Goal: Task Accomplishment & Management: Use online tool/utility

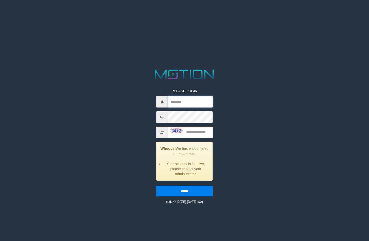
click at [192, 105] on input "text" at bounding box center [190, 101] width 45 height 11
type input "*******"
click at [200, 130] on input "text" at bounding box center [190, 131] width 45 height 11
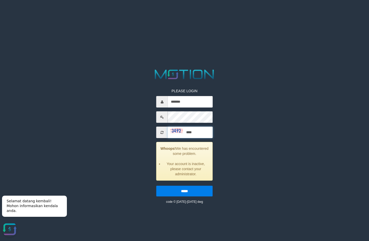
type input "****"
click at [157, 186] on input "*****" at bounding box center [185, 191] width 56 height 11
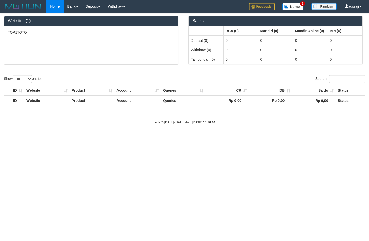
select select "***"
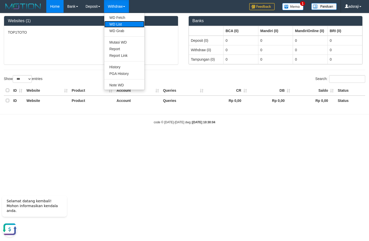
click at [123, 22] on link "WD List" at bounding box center [124, 24] width 40 height 7
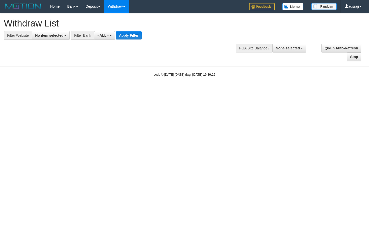
select select
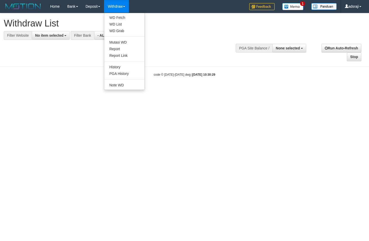
click at [123, 8] on link "Withdraw" at bounding box center [116, 6] width 25 height 13
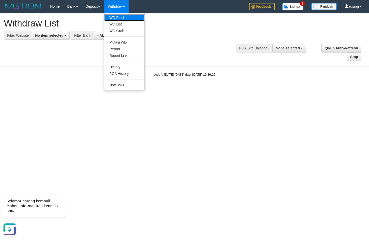
click at [125, 16] on link "WD Fetch" at bounding box center [124, 17] width 40 height 7
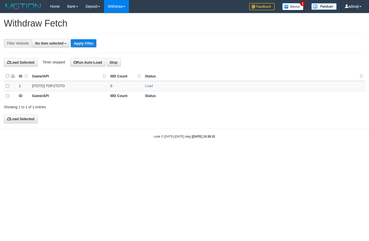
select select
click at [149, 87] on link "Load" at bounding box center [149, 86] width 8 height 4
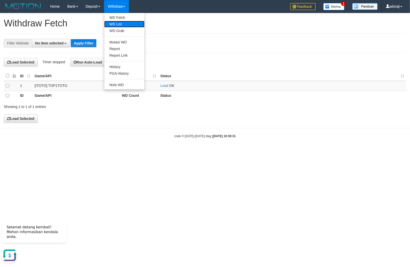
click at [120, 22] on link "WD List" at bounding box center [124, 24] width 40 height 7
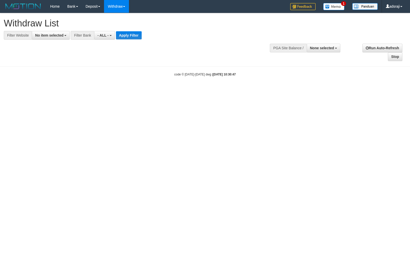
select select
drag, startPoint x: 50, startPoint y: 36, endPoint x: 49, endPoint y: 46, distance: 10.3
click at [50, 36] on span "No item selected" at bounding box center [49, 35] width 28 height 4
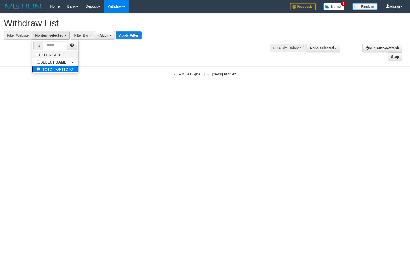
drag, startPoint x: 50, startPoint y: 71, endPoint x: 76, endPoint y: 58, distance: 30.0
click at [50, 71] on label "[ITOTO] TOP1TOTO" at bounding box center [55, 69] width 46 height 7
select select "***"
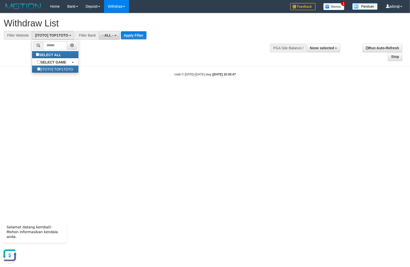
click at [106, 36] on span "- ALL -" at bounding box center [107, 35] width 11 height 4
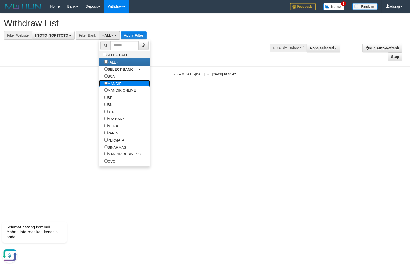
click at [119, 84] on label "MANDIRI" at bounding box center [113, 83] width 29 height 7
select select "*******"
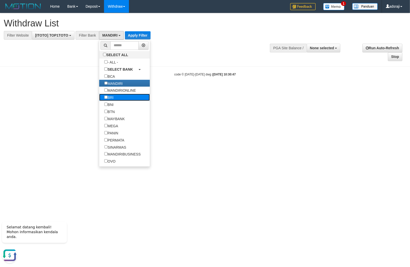
click at [122, 101] on link "BRI" at bounding box center [124, 97] width 51 height 7
click at [115, 108] on label "BNI" at bounding box center [108, 104] width 19 height 7
click at [113, 99] on label "BRI" at bounding box center [108, 97] width 19 height 7
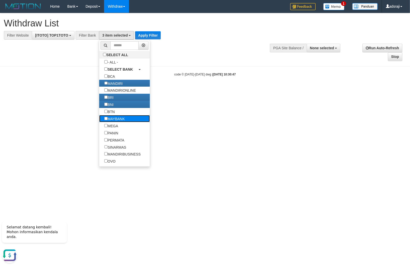
click at [120, 122] on label "MAYBANK" at bounding box center [114, 118] width 31 height 7
click at [123, 136] on label "PANIN" at bounding box center [111, 133] width 24 height 7
click at [127, 144] on label "PERMATA" at bounding box center [114, 140] width 30 height 7
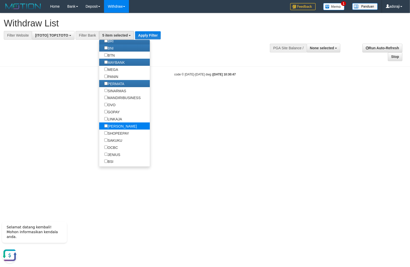
scroll to position [85, 0]
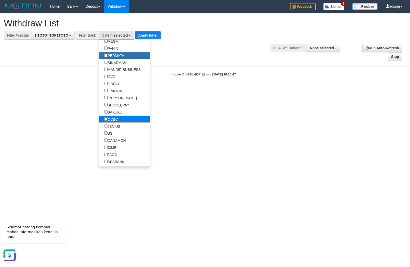
click at [122, 123] on label "OCBC" at bounding box center [111, 119] width 24 height 7
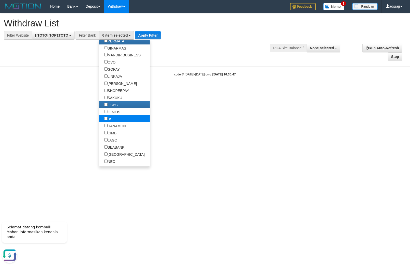
scroll to position [113, 0]
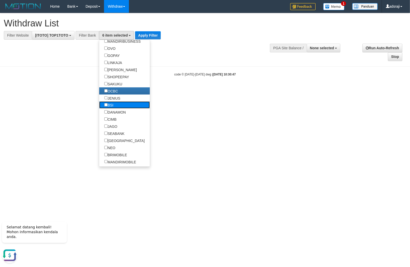
click at [120, 109] on link "BSI" at bounding box center [124, 105] width 51 height 7
click at [117, 109] on label "BSI" at bounding box center [108, 105] width 19 height 7
click at [117, 116] on label "DANAMON" at bounding box center [115, 112] width 32 height 7
click at [115, 123] on label "CIMB" at bounding box center [110, 119] width 22 height 7
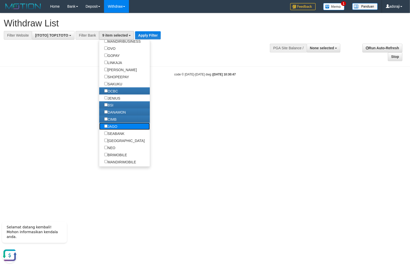
click at [118, 130] on label "JAGO" at bounding box center [110, 126] width 23 height 7
click at [113, 137] on label "SEABANK" at bounding box center [114, 133] width 30 height 7
click at [152, 35] on button "Apply Filter" at bounding box center [150, 35] width 26 height 8
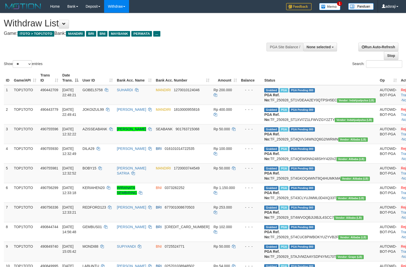
select select
select select "**"
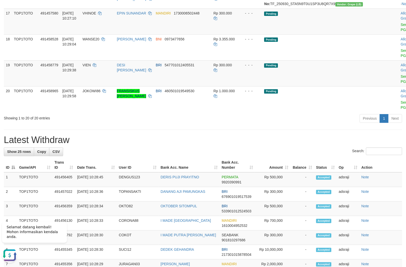
scroll to position [396, 0]
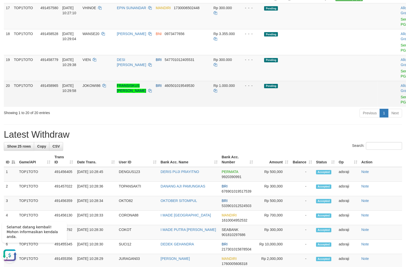
click at [277, 107] on td "Pending" at bounding box center [320, 94] width 116 height 26
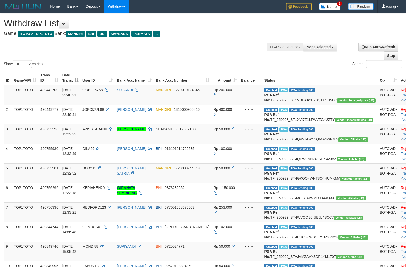
select select
select select "**"
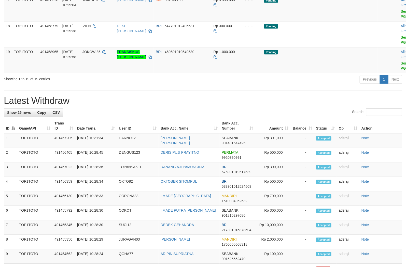
scroll to position [396, 0]
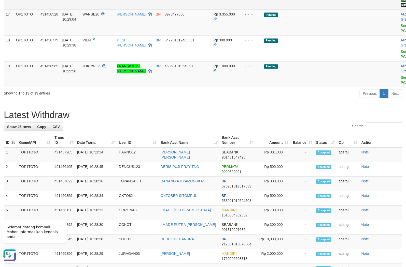
click at [401, 7] on link "Send PGA" at bounding box center [405, 2] width 8 height 9
click at [401, 33] on link "Send PGA" at bounding box center [405, 28] width 8 height 9
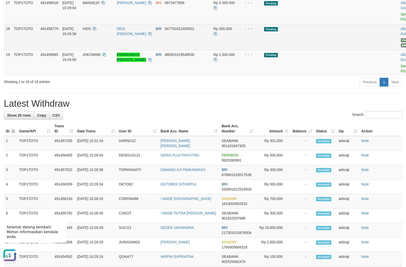
click at [401, 47] on link "Send PGA" at bounding box center [405, 42] width 8 height 9
click at [401, 73] on link "Send PGA" at bounding box center [405, 68] width 8 height 9
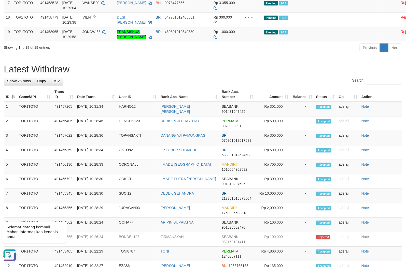
click at [283, 138] on div "**********" at bounding box center [203, 53] width 406 height 871
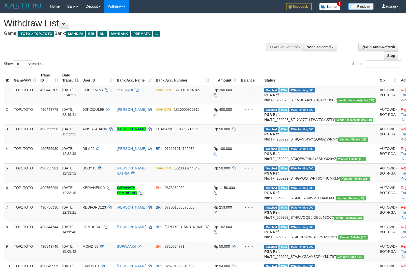
select select
select select "**"
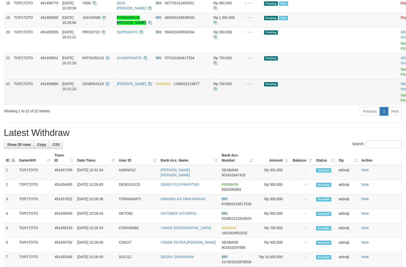
scroll to position [396, 0]
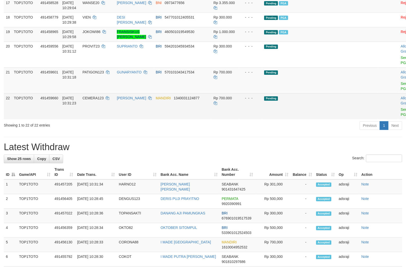
drag, startPoint x: 287, startPoint y: 191, endPoint x: 286, endPoint y: 194, distance: 3.4
click at [287, 119] on td "Pending" at bounding box center [320, 106] width 116 height 26
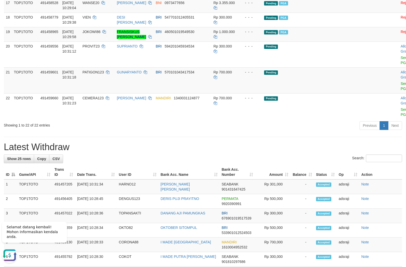
scroll to position [0, 0]
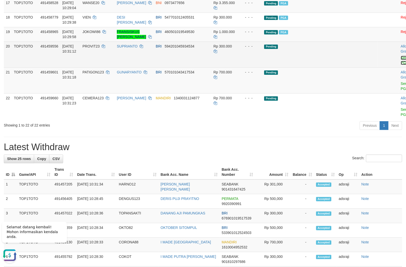
click at [401, 65] on link "Send PGA" at bounding box center [405, 60] width 8 height 9
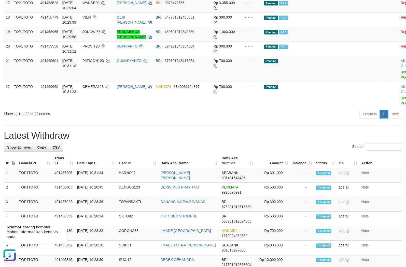
click at [268, 202] on div "**********" at bounding box center [203, 86] width 406 height 937
click at [401, 79] on link "Send PGA" at bounding box center [405, 74] width 8 height 9
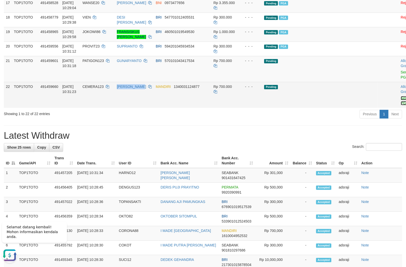
drag, startPoint x: 373, startPoint y: 153, endPoint x: 367, endPoint y: 179, distance: 26.3
click at [401, 105] on link "Send PGA" at bounding box center [405, 100] width 8 height 9
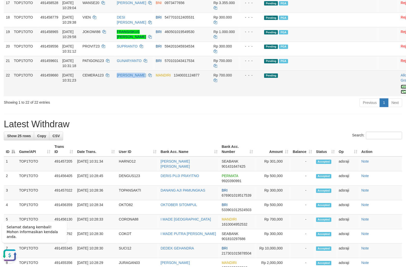
scroll to position [385, 0]
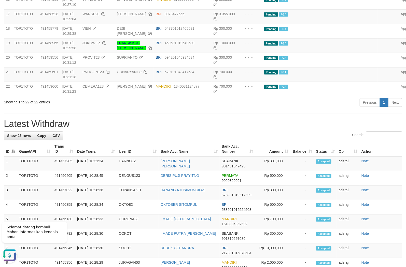
click at [318, 129] on h1 "Latest Withdraw" at bounding box center [203, 124] width 398 height 10
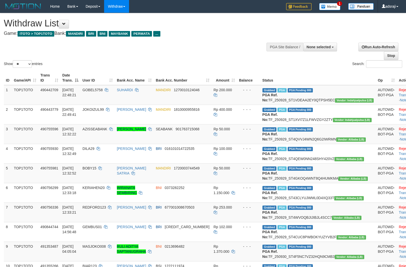
select select
select select "**"
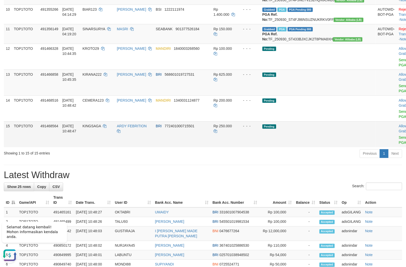
click at [292, 148] on td "Pending" at bounding box center [318, 135] width 116 height 26
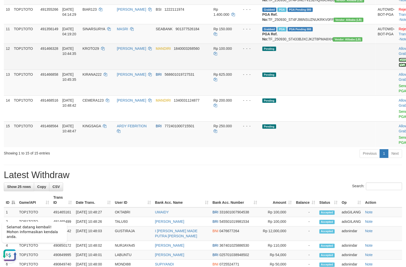
click at [399, 67] on link "Send PGA" at bounding box center [403, 62] width 8 height 9
click at [399, 93] on link "Send PGA" at bounding box center [403, 88] width 8 height 9
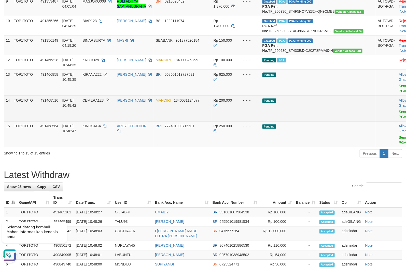
scroll to position [234, 0]
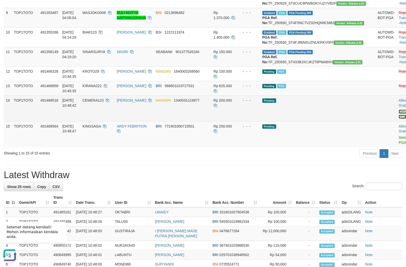
click at [399, 119] on link "Send PGA" at bounding box center [403, 114] width 8 height 9
click at [399, 145] on link "Send PGA" at bounding box center [403, 140] width 8 height 9
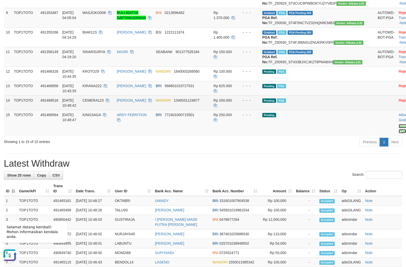
scroll to position [223, 0]
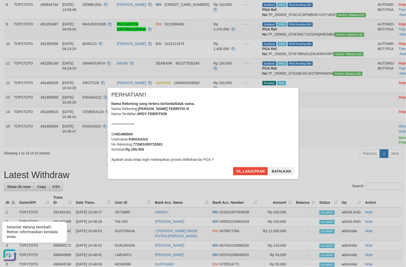
click at [241, 167] on div "× PERHATIAN!! Nama Rekening yang tertera berbeda/tidak sama. Nama Rekening: ARD…" at bounding box center [203, 133] width 191 height 91
click at [247, 169] on button "Ya, lanjutkan" at bounding box center [250, 171] width 35 height 8
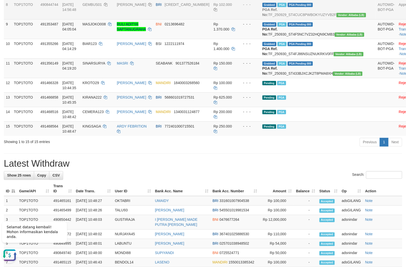
click at [95, 19] on td "GEMBUS01" at bounding box center [97, 10] width 34 height 20
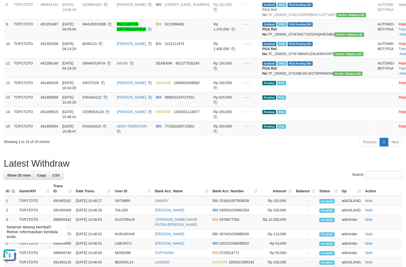
drag, startPoint x: 108, startPoint y: 36, endPoint x: 133, endPoint y: 26, distance: 26.9
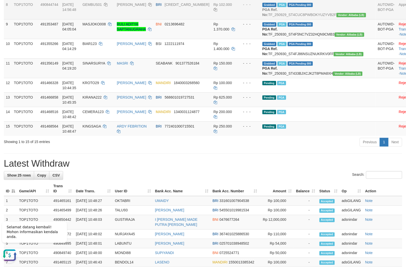
click at [103, 19] on td "GEMBUS01" at bounding box center [97, 10] width 34 height 20
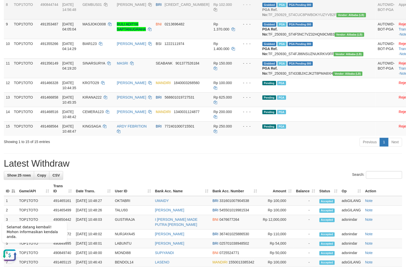
click at [101, 7] on span "GEMBUS01" at bounding box center [91, 5] width 19 height 4
copy td "GEMBUS01"
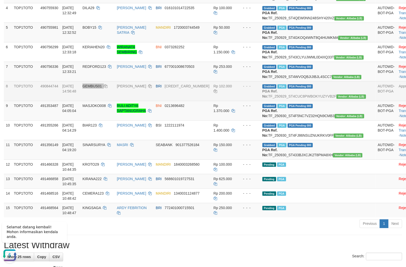
scroll to position [138, 0]
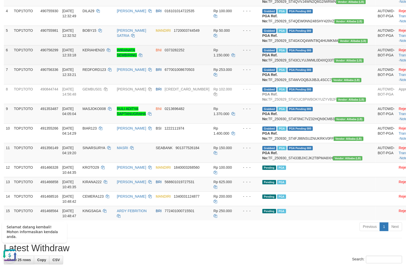
click at [228, 65] on td "Rp 1.150.000" at bounding box center [223, 55] width 25 height 20
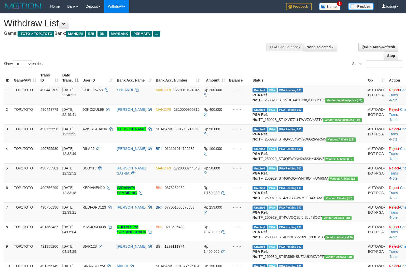
select select
select select "**"
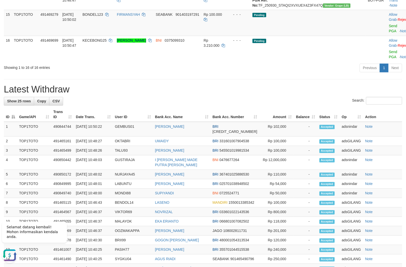
click at [247, 74] on div "Previous 1 Next" at bounding box center [287, 68] width 229 height 11
click at [230, 149] on div "**********" at bounding box center [203, 38] width 406 height 748
click at [389, 33] on link "Send PGA" at bounding box center [393, 28] width 8 height 9
click at [389, 59] on link "Send PGA" at bounding box center [393, 54] width 8 height 9
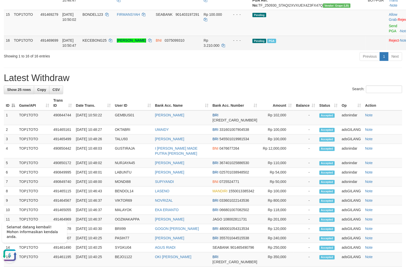
click at [336, 63] on div "Previous 1 Next" at bounding box center [287, 57] width 229 height 11
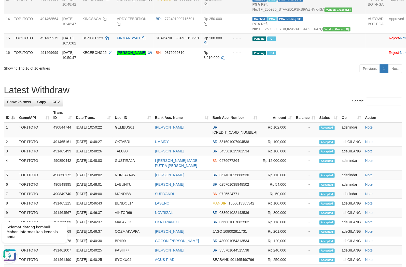
scroll to position [282, 0]
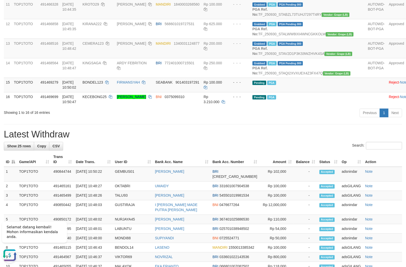
click at [269, 119] on div "Previous 1 Next" at bounding box center [287, 113] width 229 height 11
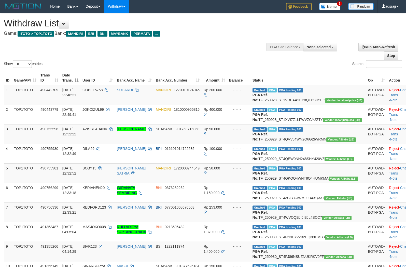
select select
select select "**"
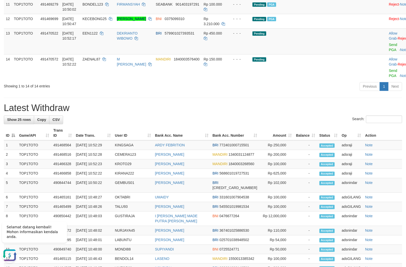
click at [279, 93] on div "Previous 1 Next" at bounding box center [287, 87] width 229 height 11
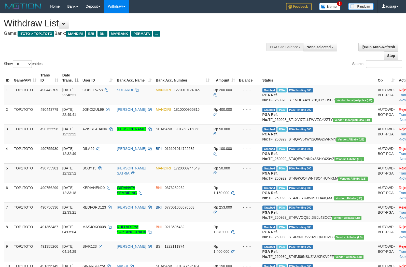
select select
select select "**"
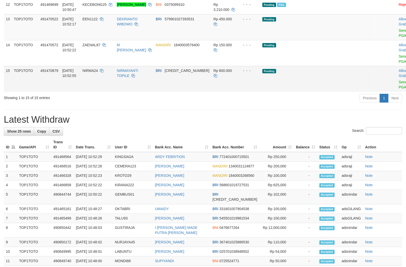
drag, startPoint x: 0, startPoint y: 0, endPoint x: 279, endPoint y: 133, distance: 308.9
click at [279, 92] on td "Pending" at bounding box center [318, 79] width 116 height 26
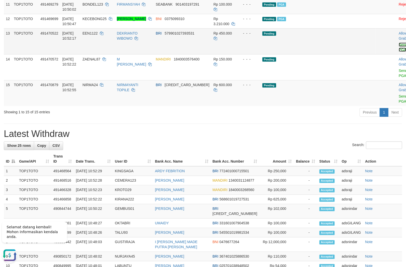
click at [399, 52] on link "Send PGA" at bounding box center [403, 47] width 8 height 9
click at [399, 78] on link "Send PGA" at bounding box center [403, 73] width 8 height 9
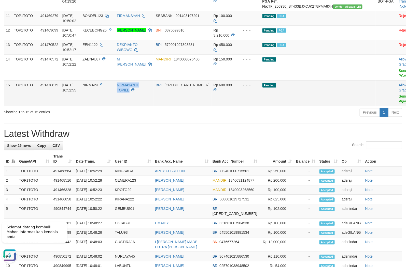
scroll to position [259, 0]
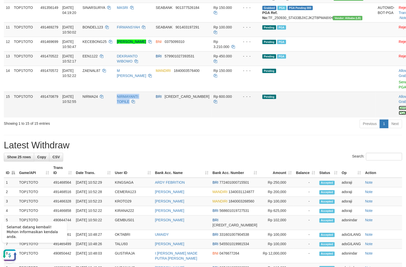
click at [399, 115] on link "Send PGA" at bounding box center [403, 110] width 8 height 9
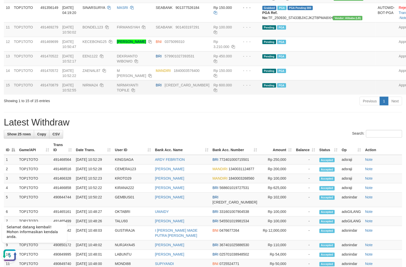
click at [340, 95] on td "Pending PGA" at bounding box center [318, 87] width 116 height 15
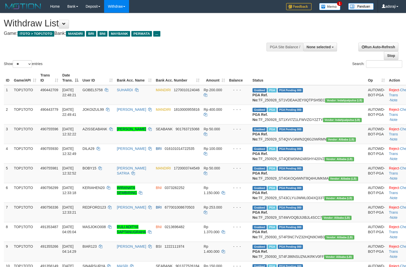
select select
select select "**"
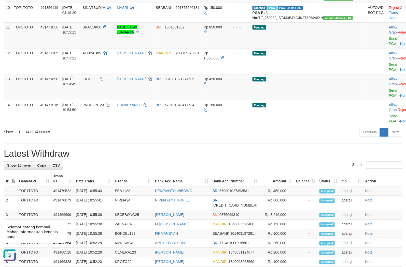
click at [274, 199] on div "**********" at bounding box center [203, 115] width 406 height 722
click at [389, 46] on link "Send PGA" at bounding box center [393, 41] width 8 height 9
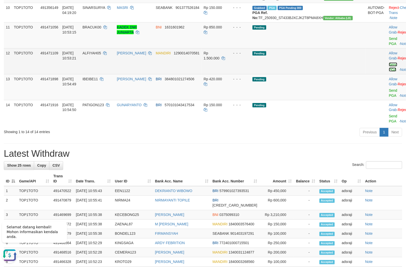
scroll to position [247, 0]
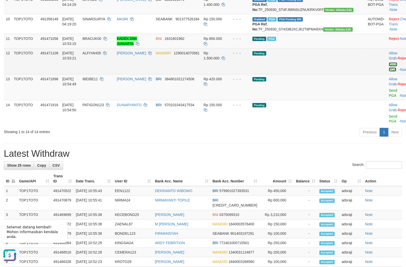
click at [389, 72] on link "Send PGA" at bounding box center [393, 67] width 8 height 9
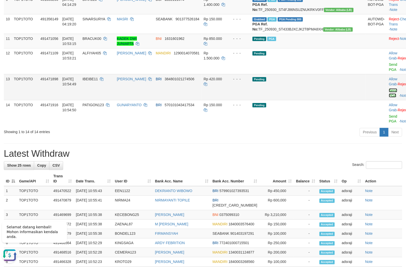
click at [389, 98] on link "Send PGA" at bounding box center [393, 93] width 8 height 9
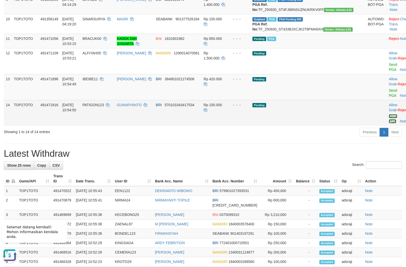
click at [389, 124] on link "Send PGA" at bounding box center [393, 119] width 8 height 9
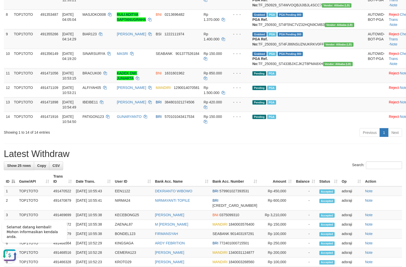
scroll to position [224, 0]
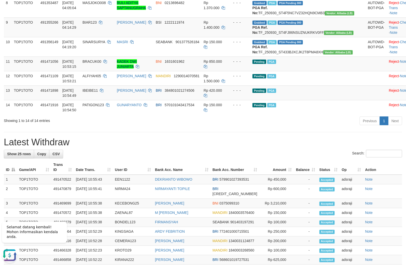
click at [302, 183] on div "**********" at bounding box center [203, 127] width 406 height 676
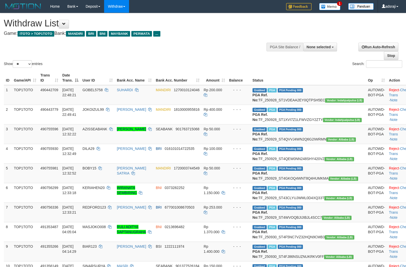
select select
select select "**"
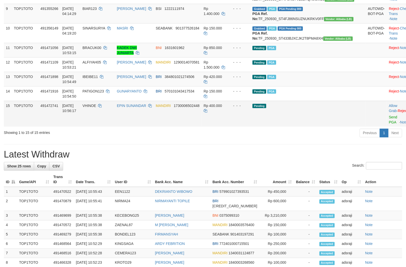
scroll to position [224, 0]
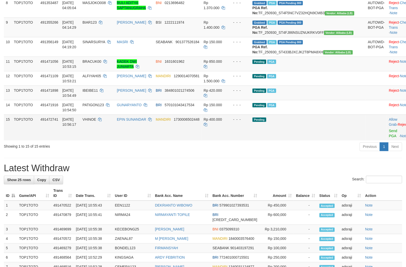
click at [303, 141] on td "Pending" at bounding box center [308, 128] width 116 height 26
click at [389, 138] on link "Send PGA" at bounding box center [393, 133] width 8 height 9
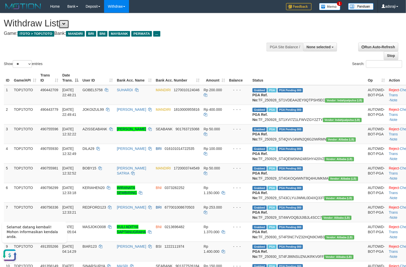
click at [69, 23] on button at bounding box center [64, 24] width 10 height 9
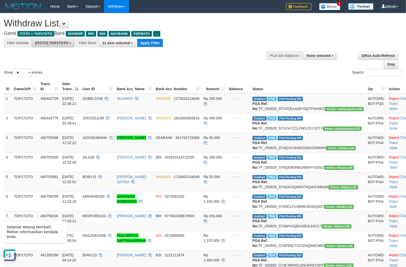
click at [67, 45] on span "[ITOTO] TOP1TOTO" at bounding box center [51, 43] width 33 height 4
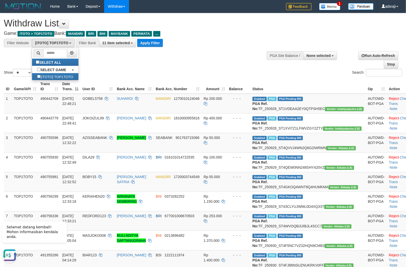
drag, startPoint x: 125, startPoint y: 70, endPoint x: 125, endPoint y: 59, distance: 11.0
click at [125, 67] on div "Show ** ** ** *** entries Search:" at bounding box center [203, 45] width 406 height 64
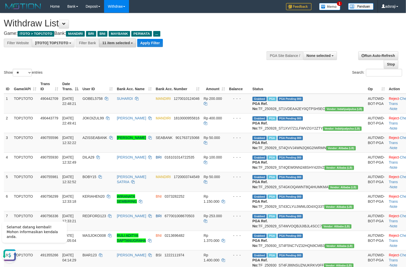
click at [127, 44] on span "11 item selected" at bounding box center [115, 43] width 27 height 4
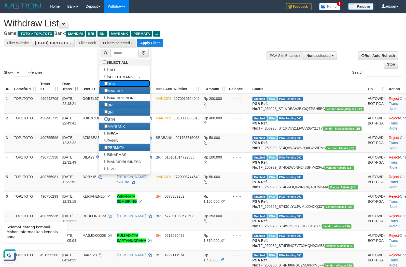
click at [118, 82] on label "BCA" at bounding box center [109, 83] width 21 height 7
select select "***"
click at [148, 42] on button "Apply Filter" at bounding box center [150, 43] width 26 height 8
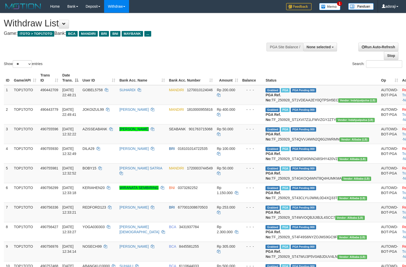
select select
select select "**"
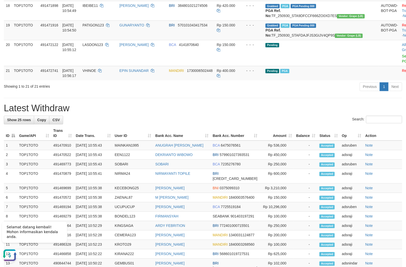
drag, startPoint x: 260, startPoint y: 197, endPoint x: 262, endPoint y: 188, distance: 8.8
click at [261, 191] on div "**********" at bounding box center [203, 7] width 406 height 836
click at [243, 189] on div "**********" at bounding box center [203, 7] width 406 height 836
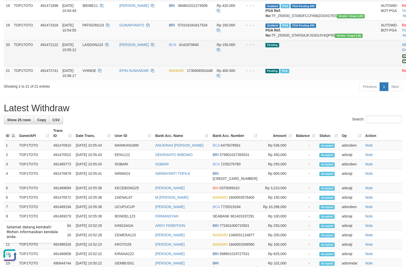
click at [402, 63] on link "Send PGA" at bounding box center [406, 58] width 8 height 9
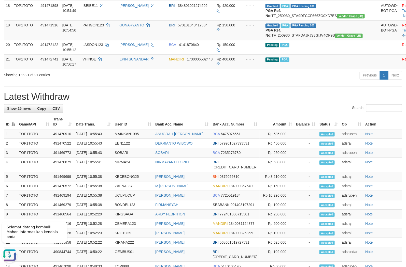
click at [274, 102] on h1 "Latest Withdraw" at bounding box center [203, 97] width 398 height 10
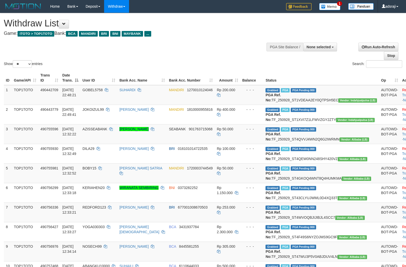
select select
select select "**"
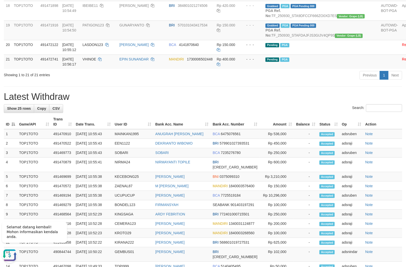
click at [305, 81] on div "Previous 1 Next" at bounding box center [287, 75] width 229 height 11
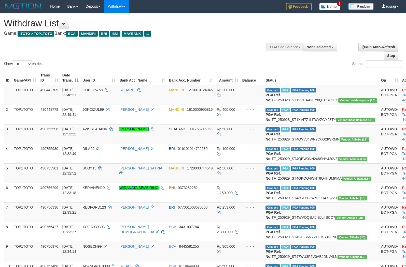
select select
select select "**"
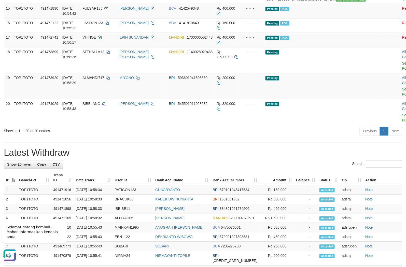
click at [285, 138] on div "Previous 1 Next" at bounding box center [287, 132] width 229 height 11
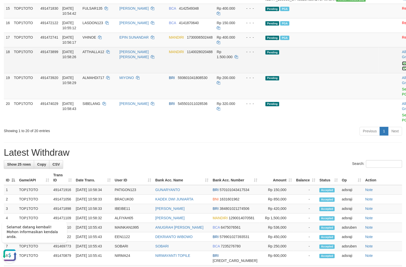
click at [402, 71] on link "Send PGA" at bounding box center [406, 66] width 8 height 9
click at [402, 97] on link "Send PGA" at bounding box center [406, 92] width 8 height 9
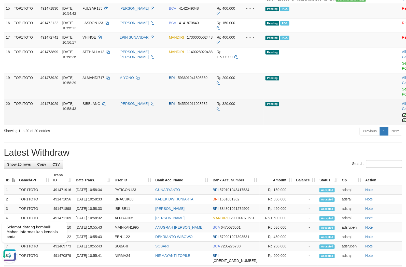
click at [402, 123] on link "Send PGA" at bounding box center [406, 117] width 8 height 9
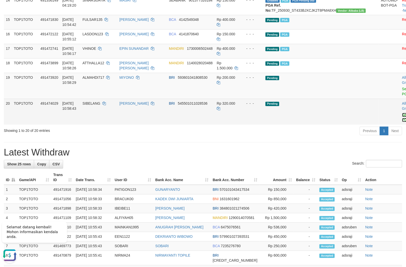
scroll to position [333, 0]
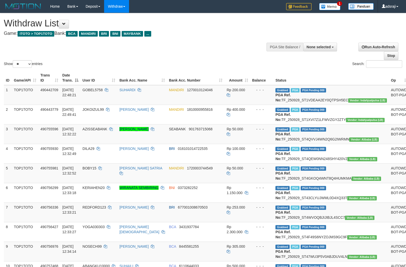
select select
select select "**"
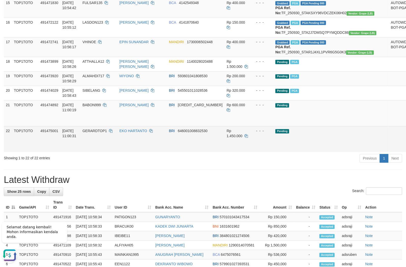
click at [345, 152] on td "Pending" at bounding box center [331, 139] width 116 height 26
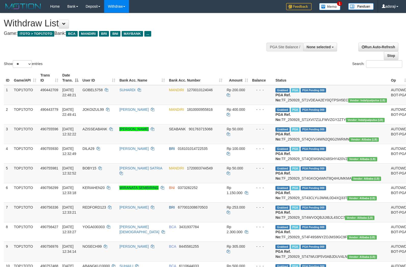
select select
select select "**"
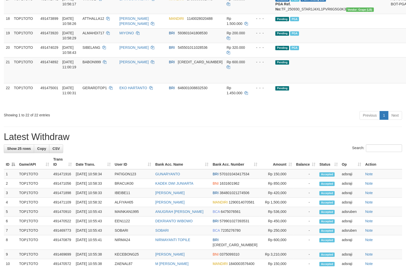
scroll to position [432, 0]
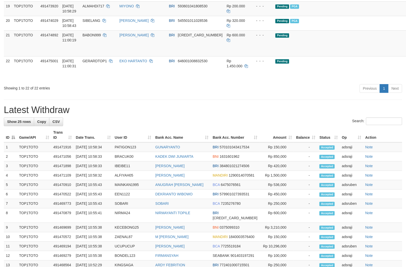
click at [316, 204] on div "**********" at bounding box center [203, 5] width 406 height 846
click at [323, 95] on div "Previous 1 Next" at bounding box center [287, 89] width 229 height 11
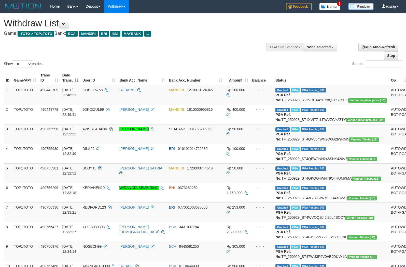
select select
select select "**"
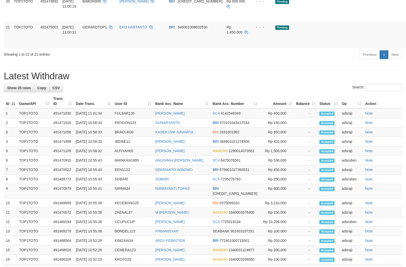
scroll to position [432, 0]
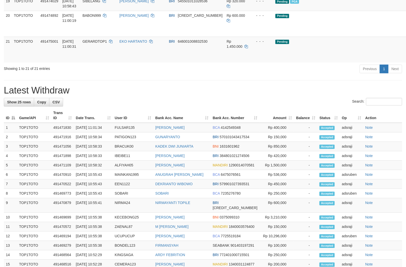
drag, startPoint x: 0, startPoint y: 0, endPoint x: 323, endPoint y: 174, distance: 366.4
click at [323, 96] on h1 "Latest Withdraw" at bounding box center [203, 91] width 398 height 10
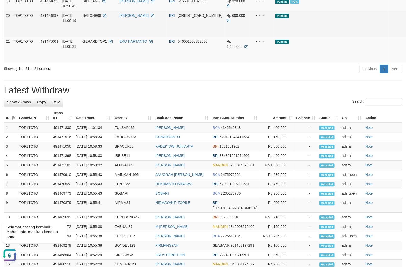
scroll to position [0, 0]
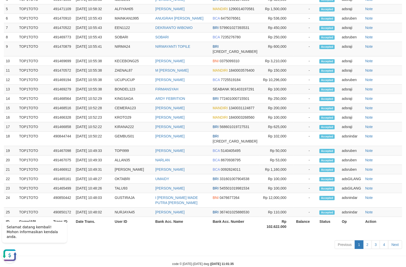
scroll to position [467, 0]
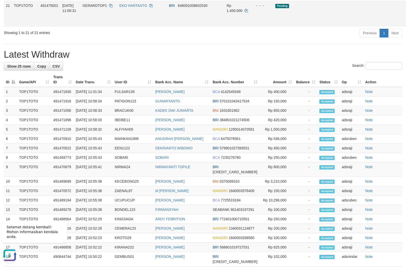
click at [299, 27] on td "Pending" at bounding box center [331, 14] width 116 height 26
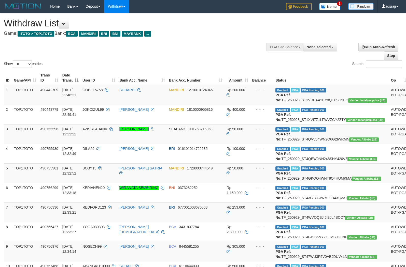
select select
select select "**"
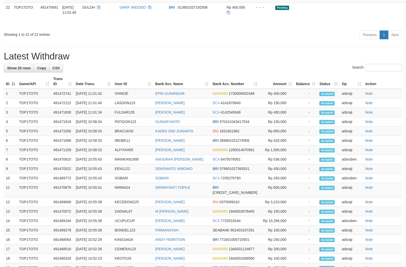
click at [298, 41] on div "Previous 1 Next" at bounding box center [287, 35] width 229 height 11
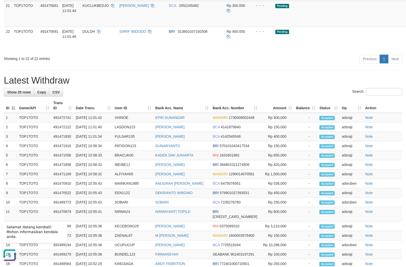
drag, startPoint x: 377, startPoint y: 61, endPoint x: 380, endPoint y: 115, distance: 54.1
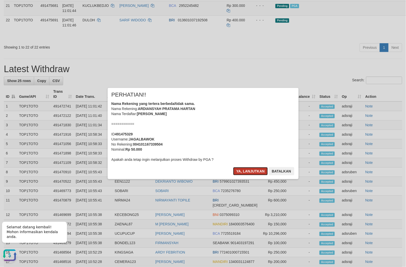
click at [244, 172] on button "Ya, lanjutkan" at bounding box center [250, 171] width 35 height 8
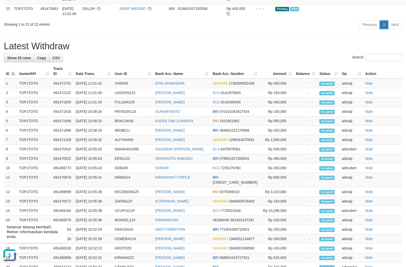
click at [236, 31] on div "Previous 1 Next" at bounding box center [287, 25] width 229 height 11
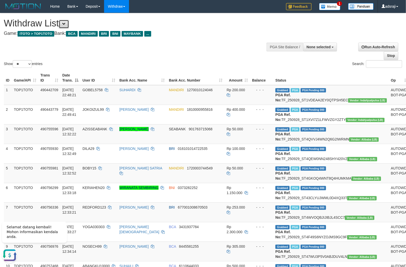
click at [64, 22] on button at bounding box center [64, 24] width 10 height 9
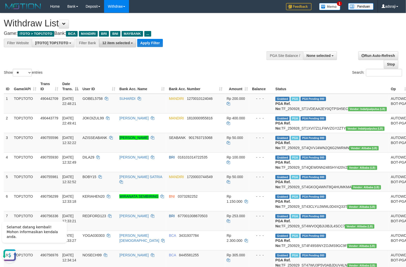
click at [131, 43] on b "button" at bounding box center [132, 43] width 2 height 1
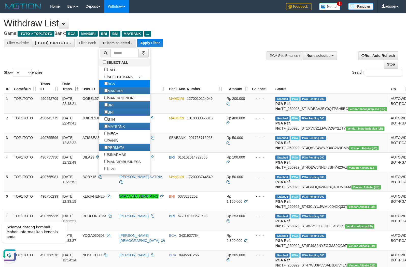
click at [116, 85] on label "BCA" at bounding box center [109, 83] width 21 height 7
select select "*******"
click at [155, 42] on button "Apply Filter" at bounding box center [150, 43] width 26 height 8
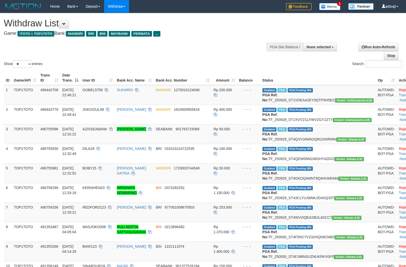
select select
select select "**"
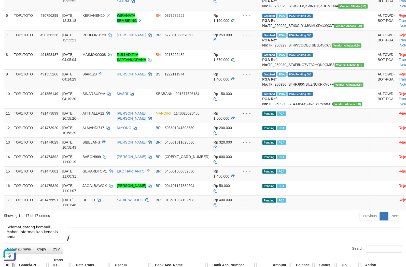
scroll to position [283, 0]
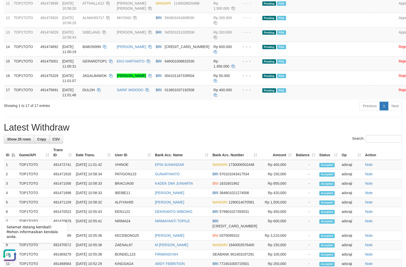
click at [212, 164] on div "**********" at bounding box center [203, 88] width 406 height 715
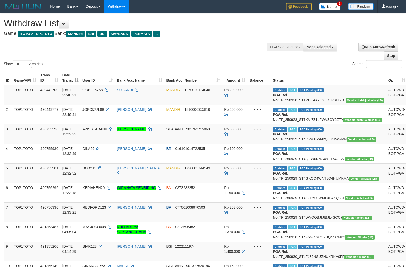
select select
select select "**"
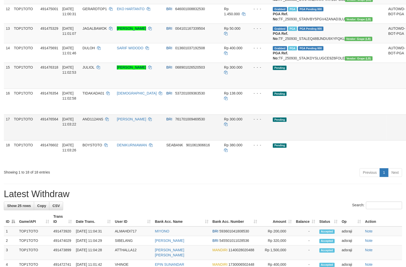
scroll to position [283, 0]
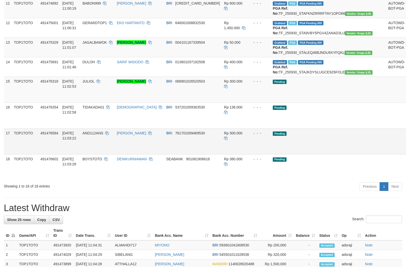
click at [328, 155] on td "Pending" at bounding box center [329, 142] width 116 height 26
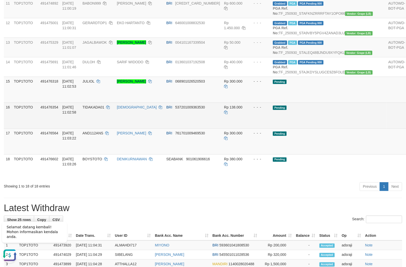
click at [295, 129] on td "Pending" at bounding box center [329, 116] width 116 height 26
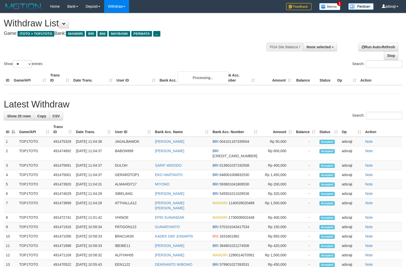
select select
select select "**"
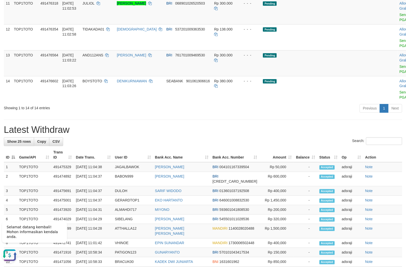
click at [239, 115] on div "Previous 1 Next" at bounding box center [287, 109] width 229 height 11
click at [400, 22] on link "Send PGA" at bounding box center [404, 17] width 8 height 9
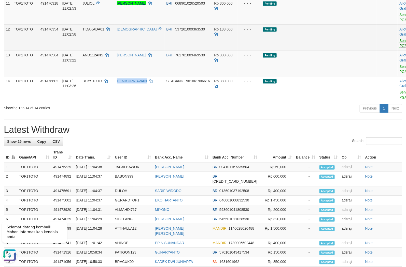
click at [400, 48] on link "Send PGA" at bounding box center [404, 43] width 8 height 9
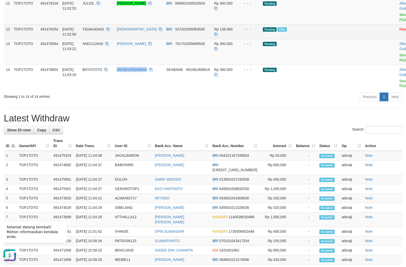
scroll to position [271, 0]
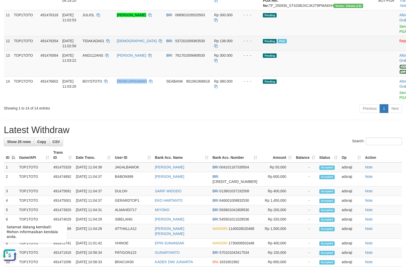
click at [400, 74] on link "Send PGA" at bounding box center [404, 69] width 8 height 9
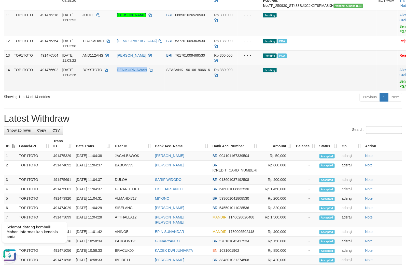
scroll to position [260, 0]
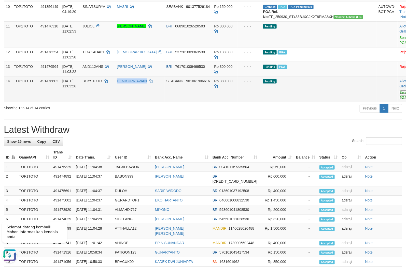
click at [400, 100] on link "Send PGA" at bounding box center [404, 95] width 8 height 9
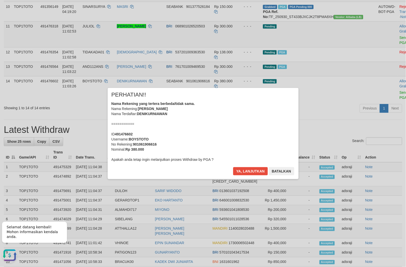
scroll to position [248, 0]
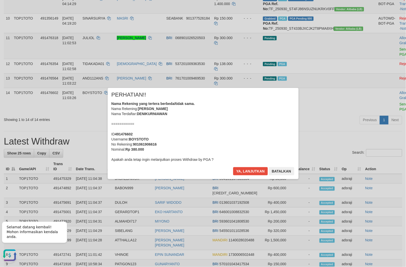
click at [323, 158] on div "× PERHATIAN!! Nama Rekening yang tertera berbeda/tidak sama. Nama Rekening: DEN…" at bounding box center [203, 133] width 298 height 91
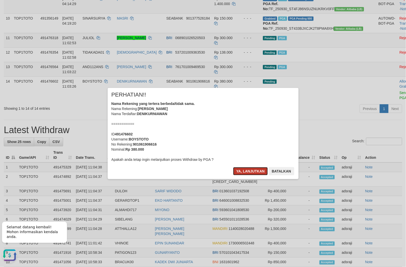
click at [240, 167] on button "Ya, lanjutkan" at bounding box center [250, 171] width 35 height 8
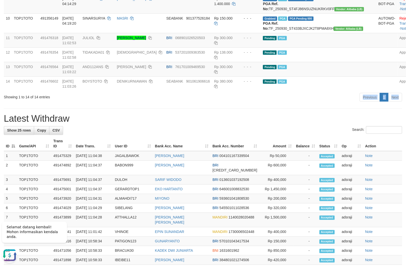
drag, startPoint x: 303, startPoint y: 154, endPoint x: 302, endPoint y: 151, distance: 3.1
click at [302, 153] on div "**********" at bounding box center [203, 105] width 406 height 681
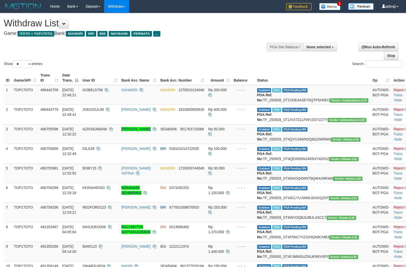
select select
select select "**"
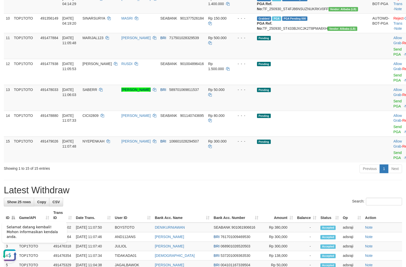
click at [244, 196] on h1 "Latest Withdraw" at bounding box center [203, 191] width 398 height 10
click at [393, 56] on link "Send PGA" at bounding box center [397, 51] width 8 height 9
click at [393, 82] on link "Send PGA" at bounding box center [397, 77] width 8 height 9
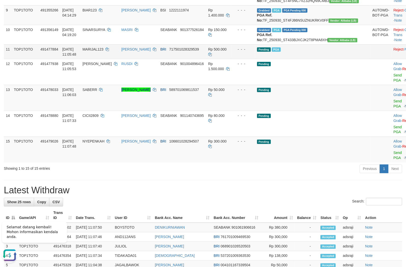
scroll to position [225, 0]
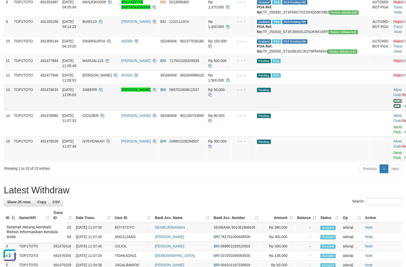
click at [393, 108] on link "Send PGA" at bounding box center [397, 103] width 8 height 9
click at [393, 134] on link "Send PGA" at bounding box center [397, 129] width 8 height 9
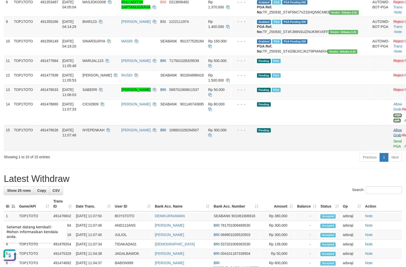
scroll to position [214, 0]
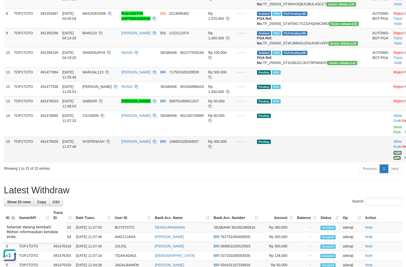
click at [393, 160] on link "Send PGA" at bounding box center [397, 155] width 8 height 9
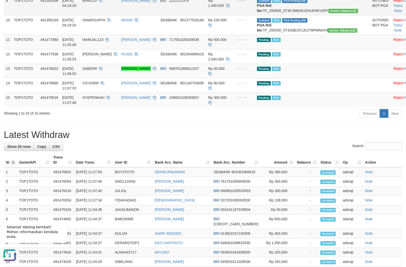
scroll to position [259, 0]
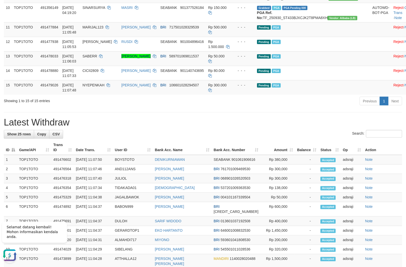
click at [206, 107] on div "Previous 1 Next" at bounding box center [287, 101] width 229 height 11
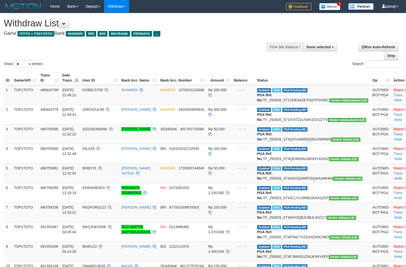
select select
select select "**"
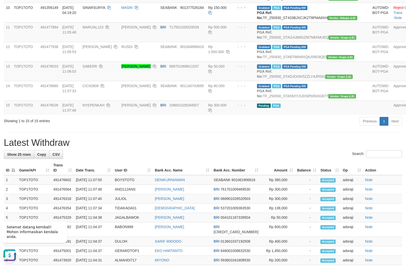
click at [309, 205] on div "**********" at bounding box center [203, 107] width 406 height 706
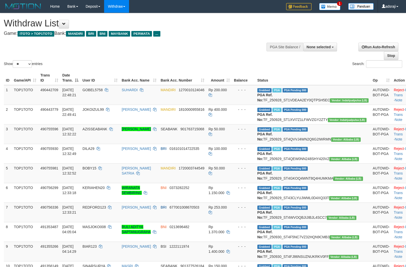
select select
select select "**"
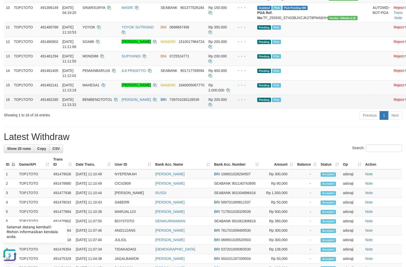
click at [111, 109] on td "BEMBENGTOTO1" at bounding box center [99, 102] width 39 height 15
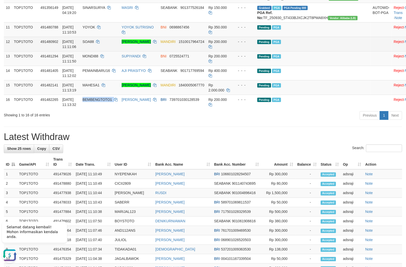
copy td "BEMBENGTOTO1"
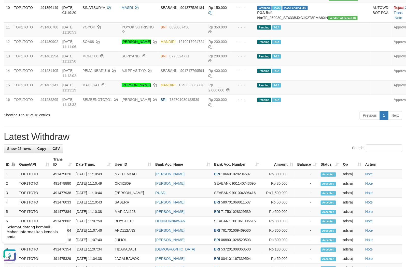
click at [307, 143] on h1 "Latest Withdraw" at bounding box center [203, 137] width 398 height 10
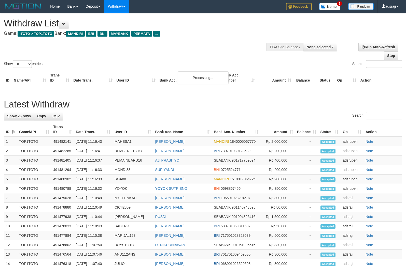
select select
select select "**"
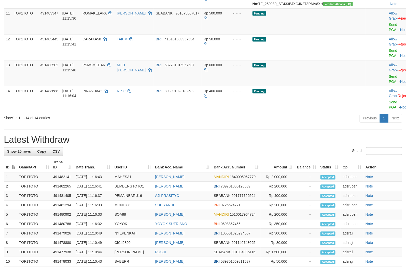
scroll to position [259, 0]
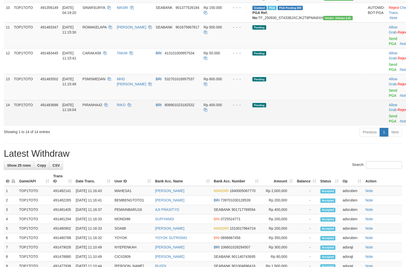
click at [307, 126] on td "Pending" at bounding box center [308, 113] width 116 height 26
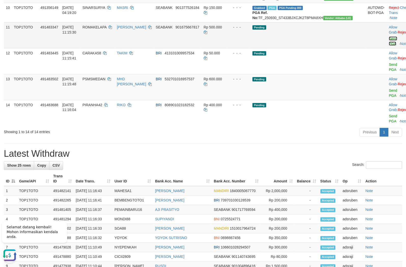
click at [389, 46] on link "Send PGA" at bounding box center [393, 41] width 8 height 9
click at [389, 72] on link "Send PGA" at bounding box center [393, 67] width 8 height 9
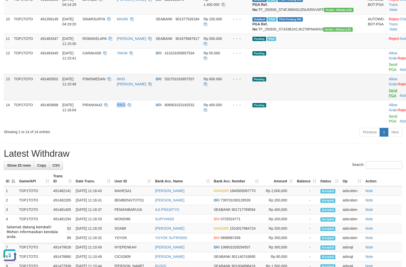
scroll to position [236, 0]
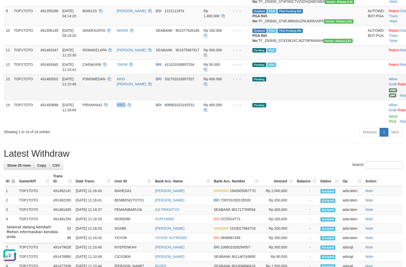
click at [389, 98] on link "Send PGA" at bounding box center [393, 93] width 8 height 9
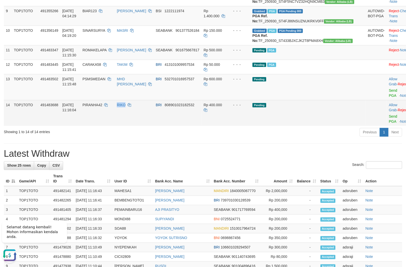
scroll to position [224, 0]
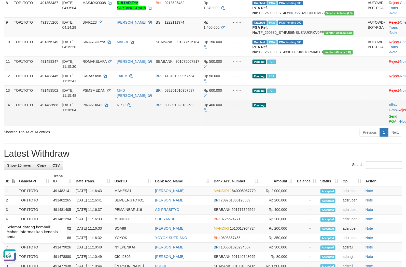
click at [387, 126] on td "Allow Grab · Reject Send PGA · Note" at bounding box center [399, 113] width 25 height 26
click at [389, 124] on link "Send PGA" at bounding box center [393, 119] width 8 height 9
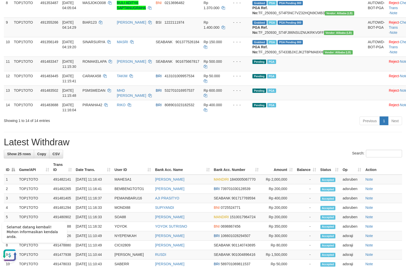
click at [304, 148] on h1 "Latest Withdraw" at bounding box center [203, 143] width 398 height 10
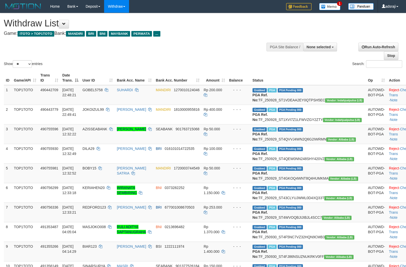
select select
select select "**"
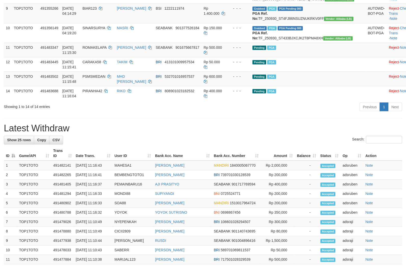
click at [306, 145] on div "Search:" at bounding box center [203, 140] width 398 height 9
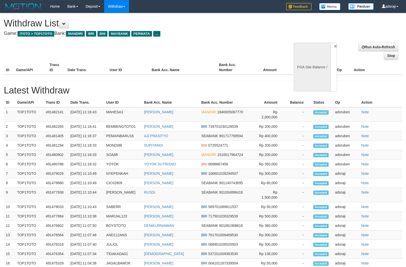
select select
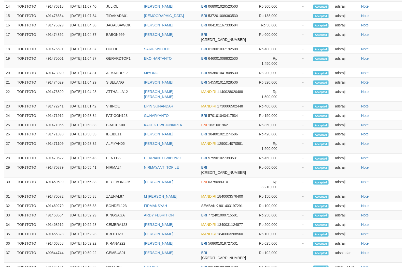
select select "**"
select select
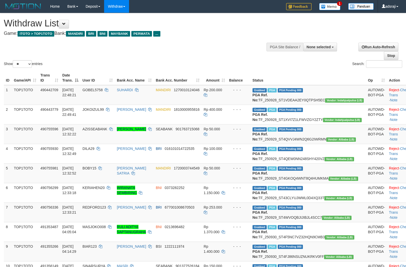
select select
select select "**"
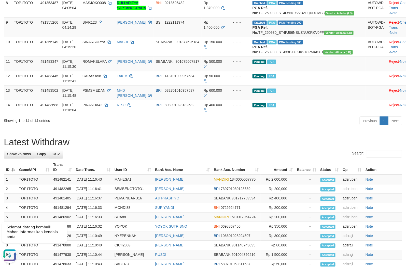
click at [306, 148] on h1 "Latest Withdraw" at bounding box center [203, 143] width 398 height 10
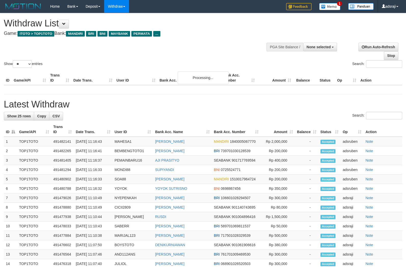
select select
select select "**"
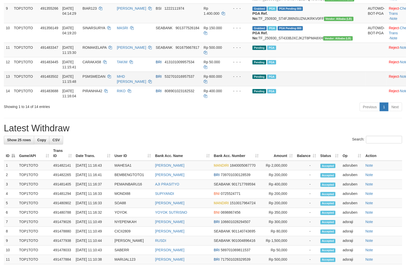
scroll to position [224, 0]
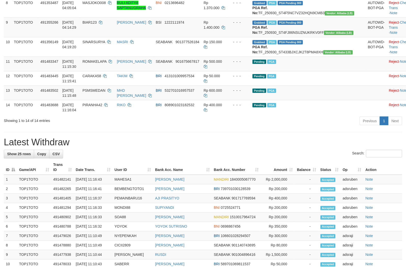
click at [273, 127] on div "Previous 1 Next" at bounding box center [287, 121] width 229 height 11
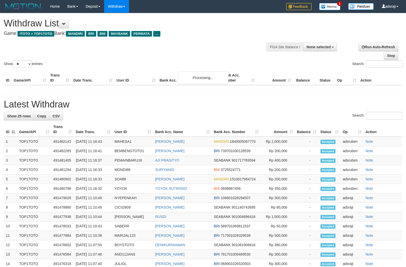
select select
select select "**"
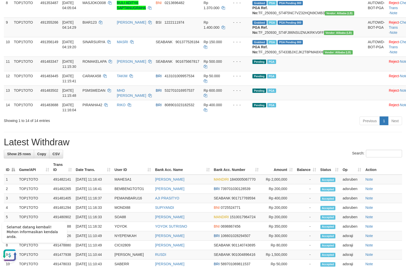
click at [240, 159] on div "Search:" at bounding box center [203, 154] width 398 height 9
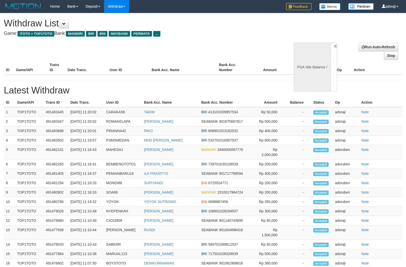
select select
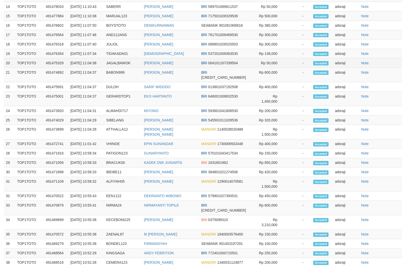
select select "**"
select select
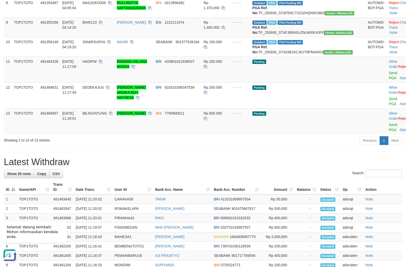
click at [294, 147] on div "Previous 1 Next" at bounding box center [287, 141] width 229 height 11
click at [389, 80] on link "Send PGA" at bounding box center [393, 75] width 8 height 9
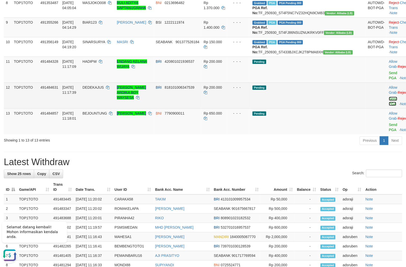
click at [389, 106] on link "Send PGA" at bounding box center [393, 101] width 8 height 9
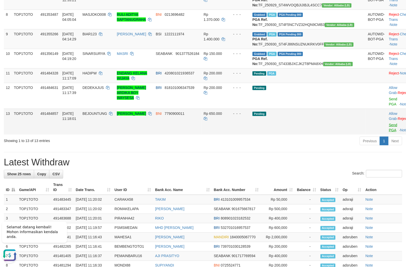
scroll to position [202, 0]
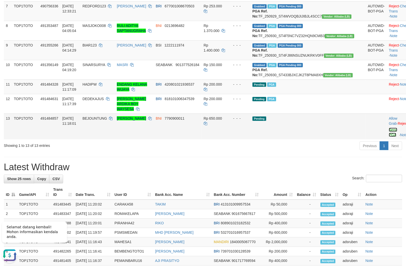
click at [389, 137] on link "Send PGA" at bounding box center [393, 132] width 8 height 9
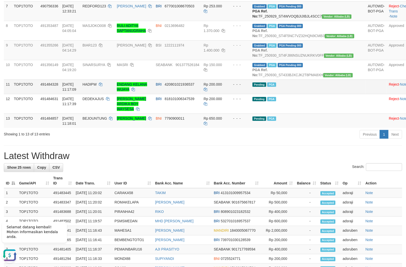
click at [309, 94] on td "Pending PGA" at bounding box center [308, 87] width 116 height 15
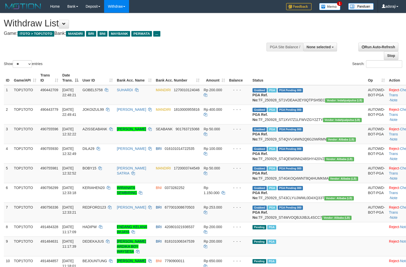
select select
select select "**"
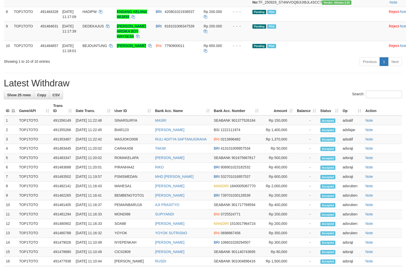
scroll to position [202, 0]
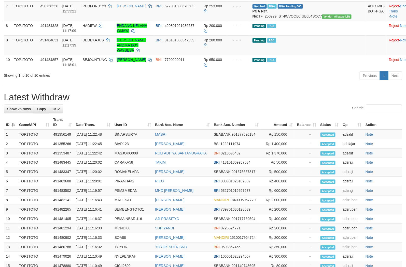
click at [282, 82] on div "Previous 1 Next" at bounding box center [287, 76] width 229 height 11
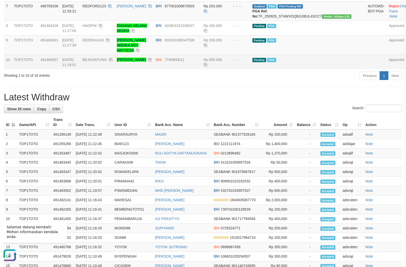
click at [177, 69] on td "BNI 7790900011" at bounding box center [178, 62] width 48 height 15
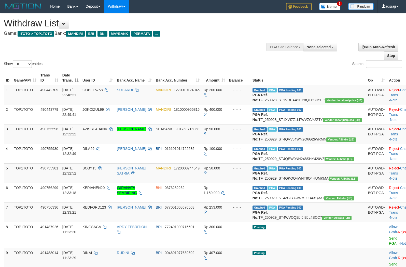
select select
select select "**"
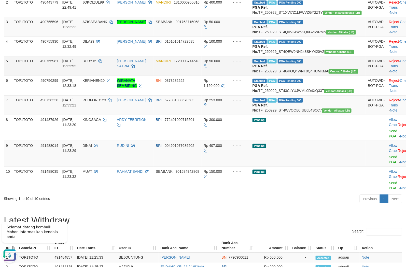
scroll to position [117, 0]
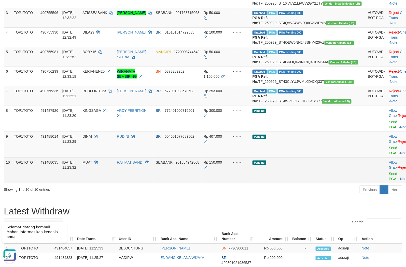
click at [337, 184] on td "Pending" at bounding box center [308, 171] width 116 height 26
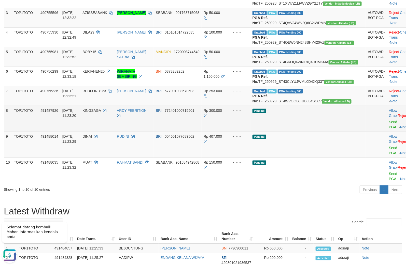
click at [387, 132] on td "Allow Grab · Reject Send PGA · Note" at bounding box center [399, 119] width 25 height 26
click at [389, 129] on link "Send PGA" at bounding box center [393, 124] width 8 height 9
click at [389, 155] on link "Send PGA" at bounding box center [393, 150] width 8 height 9
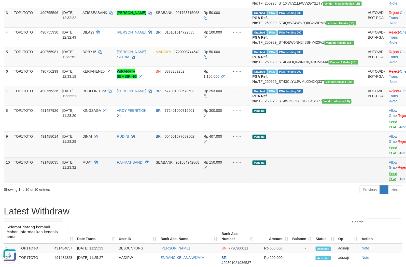
scroll to position [105, 0]
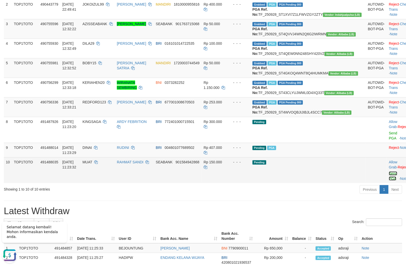
click at [389, 181] on link "Send PGA" at bounding box center [393, 176] width 8 height 9
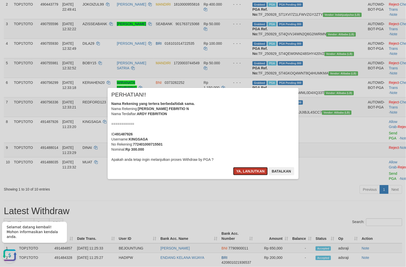
click at [254, 171] on button "Ya, lanjutkan" at bounding box center [250, 171] width 35 height 8
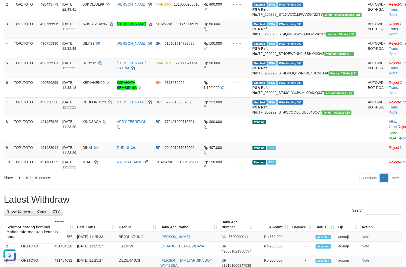
scroll to position [94, 0]
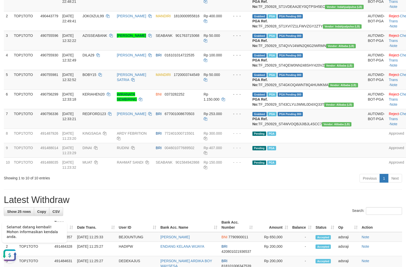
click at [245, 185] on div "Previous 1 Next" at bounding box center [287, 179] width 229 height 11
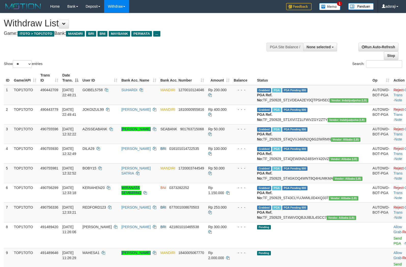
select select
select select "**"
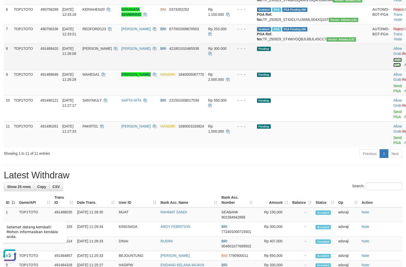
click at [393, 67] on link "Send PGA" at bounding box center [397, 62] width 8 height 9
click at [393, 93] on link "Send PGA" at bounding box center [397, 88] width 8 height 9
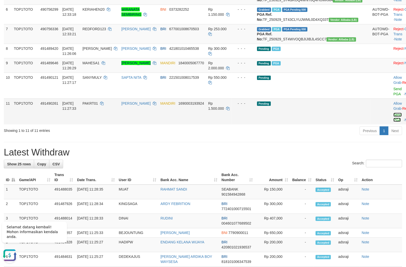
click at [393, 122] on link "Send PGA" at bounding box center [397, 117] width 8 height 9
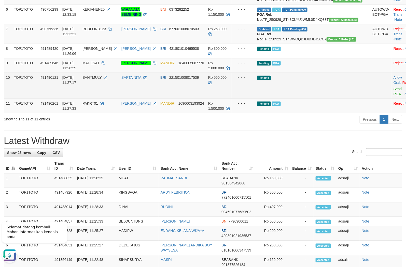
click at [391, 99] on td "Allow Grab · Reject Send PGA · Note" at bounding box center [403, 86] width 25 height 26
click at [393, 96] on link "Send PGA" at bounding box center [397, 91] width 8 height 9
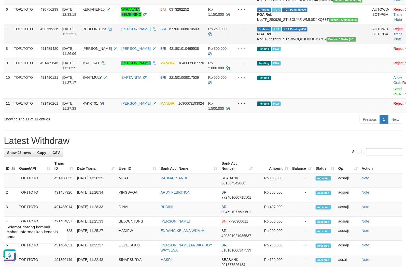
click at [96, 31] on span "REDFORD123" at bounding box center [94, 29] width 24 height 4
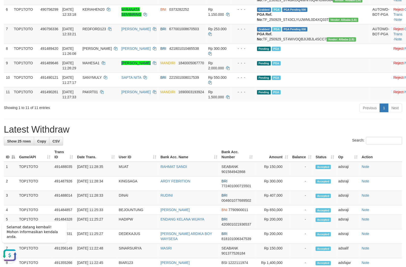
click at [270, 150] on div "**********" at bounding box center [203, 184] width 406 height 699
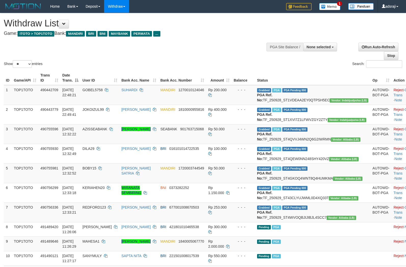
select select
select select "**"
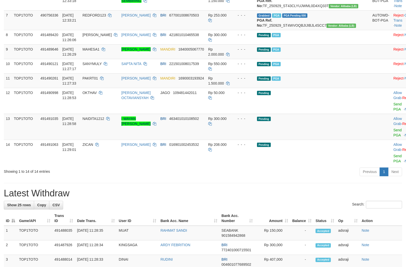
scroll to position [179, 0]
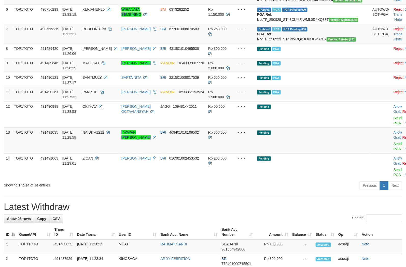
click at [301, 192] on div "Previous 1 Next" at bounding box center [287, 186] width 229 height 11
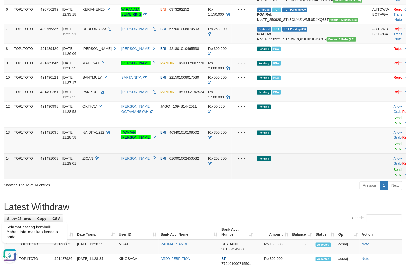
scroll to position [0, 0]
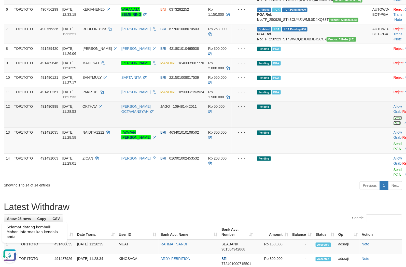
click at [393, 125] on link "Send PGA" at bounding box center [397, 120] width 8 height 9
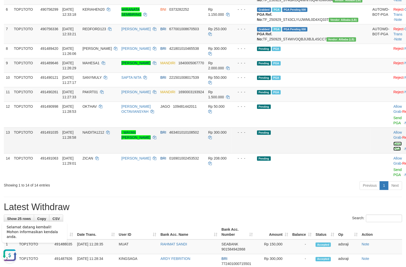
click at [393, 151] on link "Send PGA" at bounding box center [397, 146] width 8 height 9
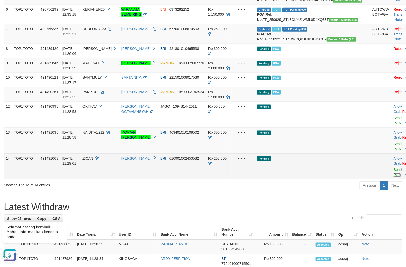
click at [393, 177] on link "Send PGA" at bounding box center [397, 172] width 8 height 9
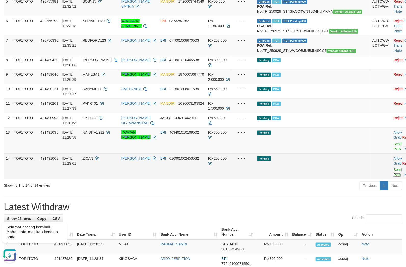
scroll to position [156, 0]
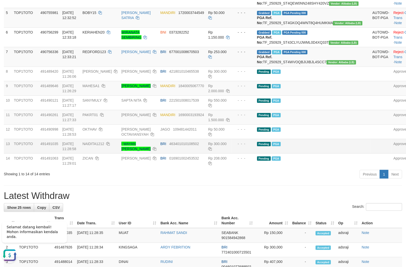
click at [346, 154] on td "Pending PGA" at bounding box center [313, 146] width 116 height 15
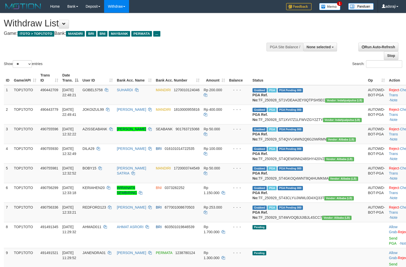
select select
select select "**"
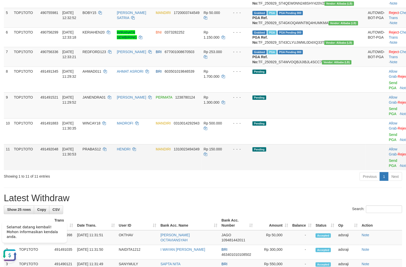
click at [266, 152] on span "Pending" at bounding box center [259, 150] width 14 height 4
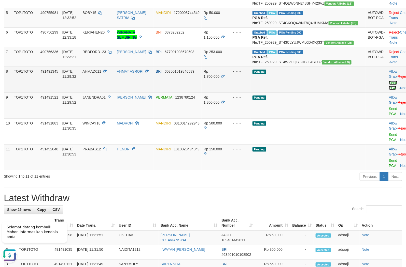
click at [389, 90] on link "Send PGA" at bounding box center [393, 85] width 8 height 9
click at [389, 116] on link "Send PGA" at bounding box center [393, 111] width 8 height 9
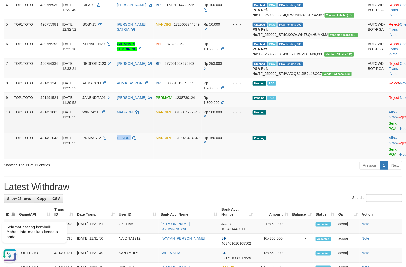
scroll to position [133, 0]
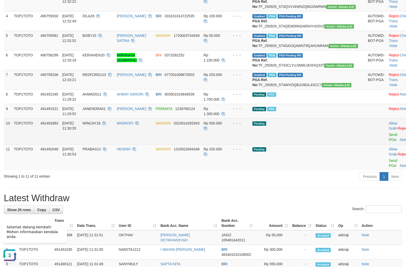
click at [387, 145] on td "Allow Grab · Reject Send PGA · Note" at bounding box center [399, 132] width 25 height 26
click at [389, 142] on link "Send PGA" at bounding box center [393, 137] width 8 height 9
click at [389, 168] on link "Send PGA" at bounding box center [393, 163] width 8 height 9
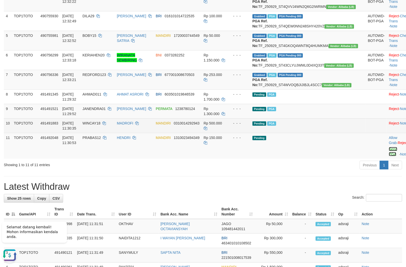
scroll to position [121, 0]
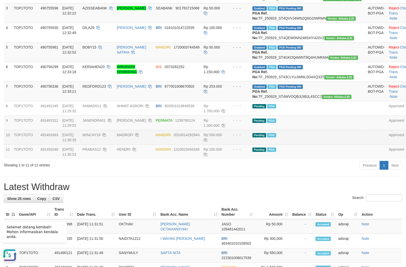
click at [284, 211] on div "**********" at bounding box center [203, 244] width 406 height 704
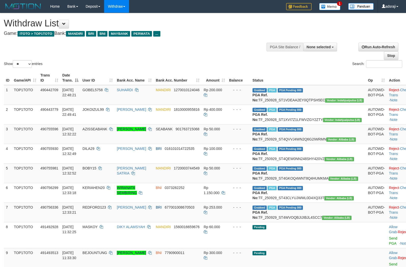
select select
select select "**"
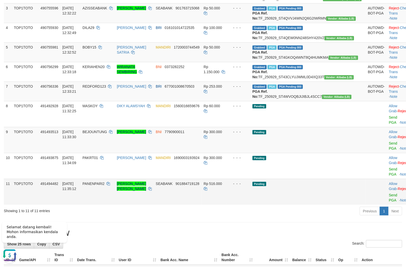
click at [297, 205] on td "Pending" at bounding box center [308, 192] width 116 height 26
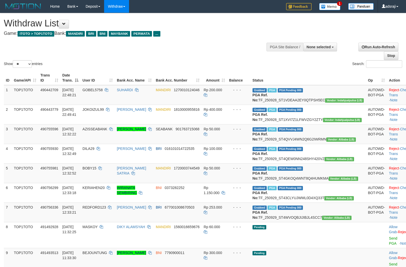
select select
select select "**"
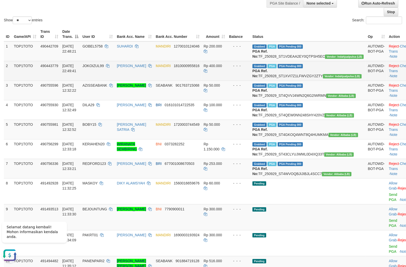
scroll to position [113, 0]
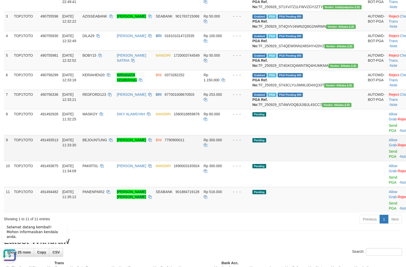
click at [292, 161] on td "Pending" at bounding box center [308, 148] width 116 height 26
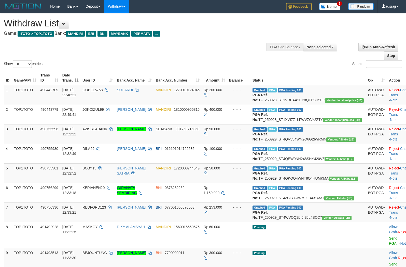
select select
select select "**"
click at [65, 26] on button at bounding box center [64, 24] width 10 height 9
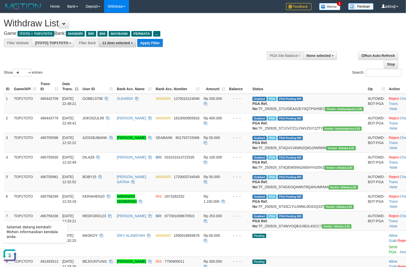
click at [127, 42] on span "11 item selected" at bounding box center [115, 43] width 27 height 4
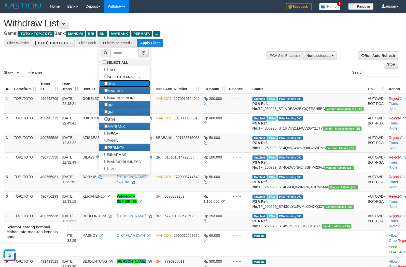
click at [117, 84] on label "BCA" at bounding box center [109, 83] width 21 height 7
select select "***"
click at [151, 39] on button "Apply Filter" at bounding box center [150, 43] width 26 height 8
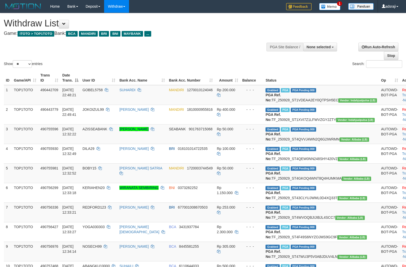
select select
select select "**"
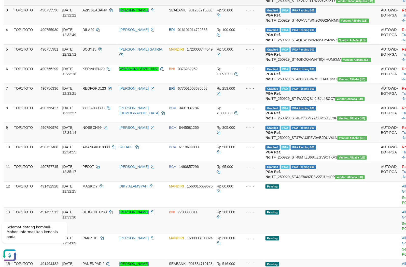
scroll to position [56, 0]
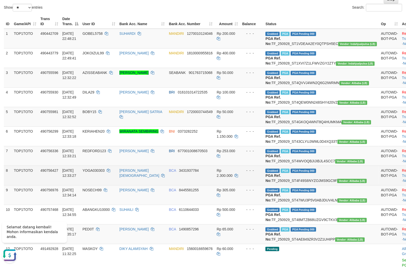
click at [301, 186] on td "Grabbed PGA PGA Pending 000 PGA Ref. No: TF_250929_ST4F49S6NYZOJMS9GC9F Vendor:…" at bounding box center [321, 176] width 116 height 20
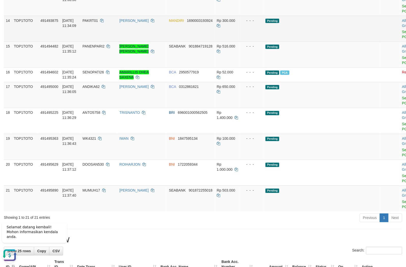
scroll to position [337, 0]
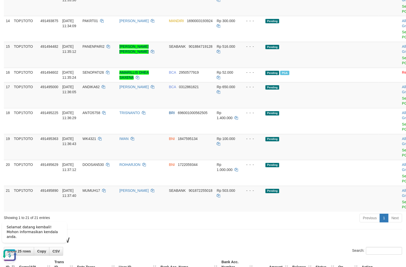
click at [402, 13] on link "Send PGA" at bounding box center [406, 8] width 8 height 9
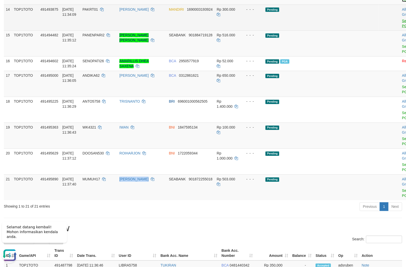
scroll to position [325, 0]
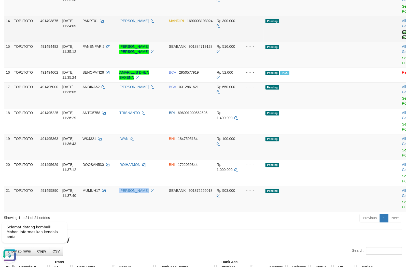
click at [402, 39] on link "Send PGA" at bounding box center [406, 34] width 8 height 9
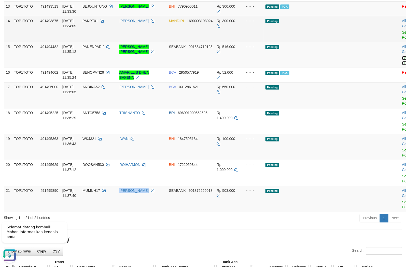
click at [402, 65] on link "Send PGA" at bounding box center [406, 60] width 8 height 9
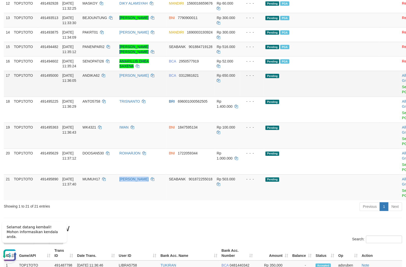
scroll to position [291, 0]
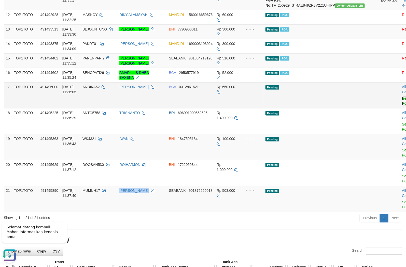
click at [402, 106] on link "Send PGA" at bounding box center [406, 101] width 8 height 9
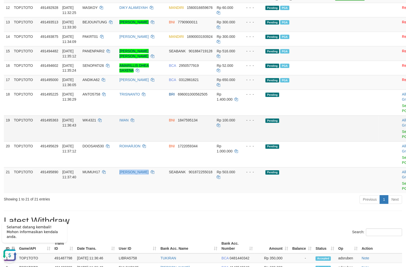
scroll to position [308, 0]
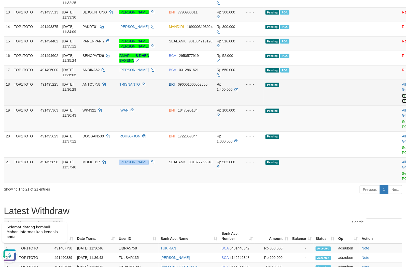
click at [402, 103] on link "Send PGA" at bounding box center [406, 98] width 8 height 9
click at [402, 129] on link "Send PGA" at bounding box center [406, 124] width 8 height 9
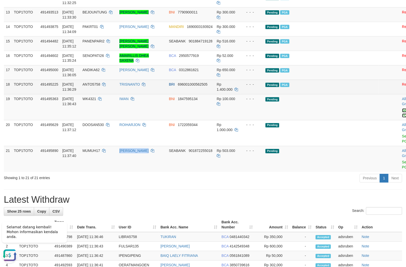
scroll to position [296, 0]
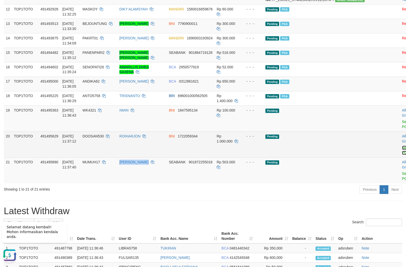
click at [402, 155] on link "Send PGA" at bounding box center [406, 150] width 8 height 9
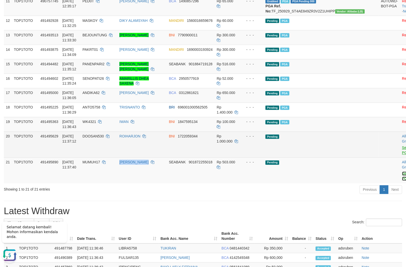
click at [402, 181] on link "Send PGA" at bounding box center [406, 176] width 8 height 9
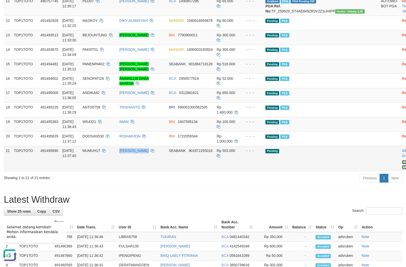
scroll to position [274, 0]
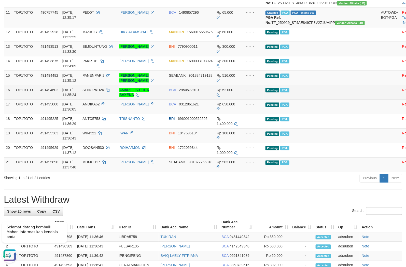
click at [104, 92] on span "SENOPATI26" at bounding box center [92, 90] width 21 height 4
copy td "SENOPATI26"
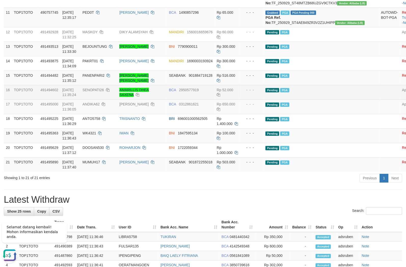
click at [303, 100] on td "Pending PGA" at bounding box center [321, 92] width 116 height 15
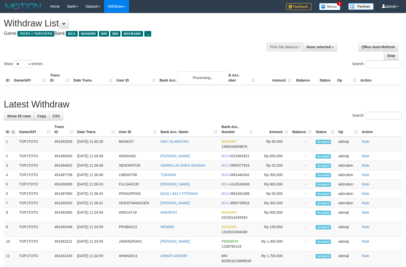
select select
select select "**"
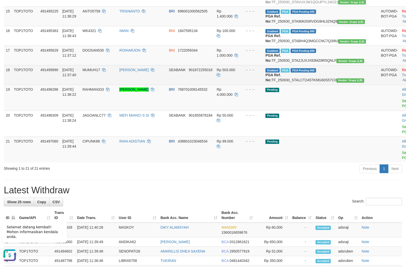
scroll to position [358, 0]
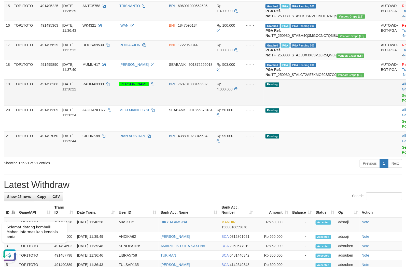
click at [320, 106] on td "Pending" at bounding box center [321, 93] width 116 height 26
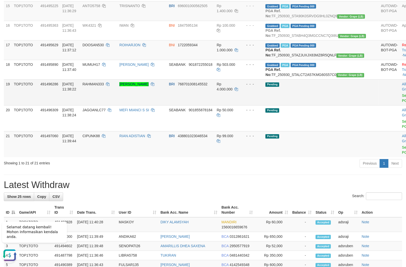
click at [326, 106] on td "Pending" at bounding box center [321, 93] width 116 height 26
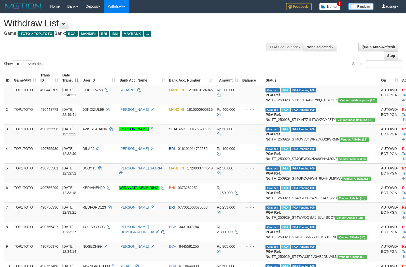
select select
select select "**"
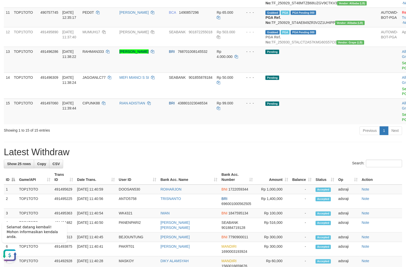
click at [299, 158] on h1 "Latest Withdraw" at bounding box center [203, 153] width 398 height 10
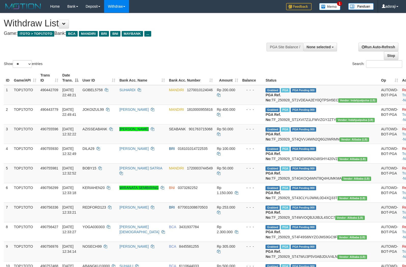
select select
select select "**"
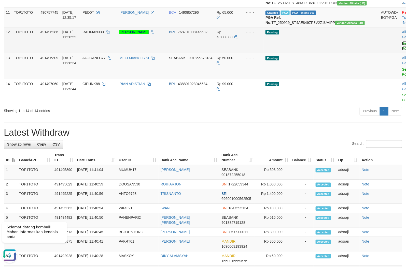
click at [402, 51] on link "Send PGA" at bounding box center [406, 45] width 8 height 9
click at [402, 77] on link "Send PGA" at bounding box center [406, 71] width 8 height 9
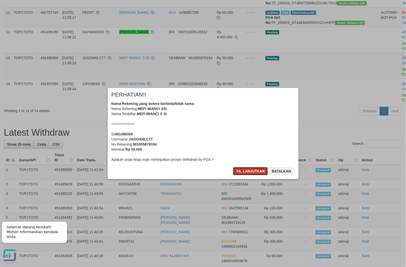
click at [242, 172] on button "Ya, lanjutkan" at bounding box center [250, 171] width 35 height 8
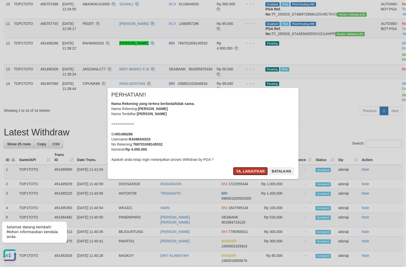
click at [262, 170] on button "Ya, lanjutkan" at bounding box center [250, 171] width 35 height 8
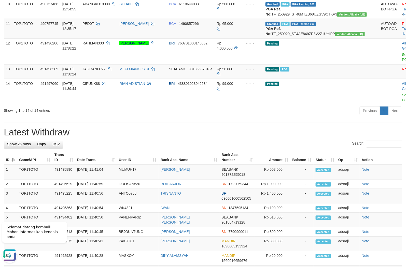
scroll to position [251, 0]
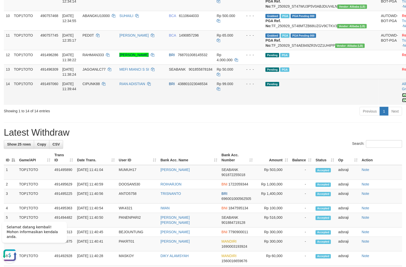
click at [402, 103] on link "Send PGA" at bounding box center [406, 97] width 8 height 9
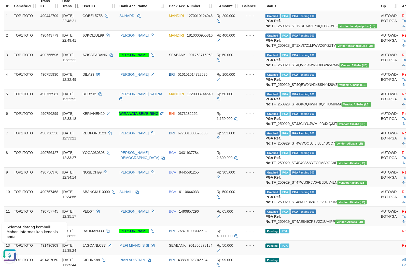
scroll to position [0, 0]
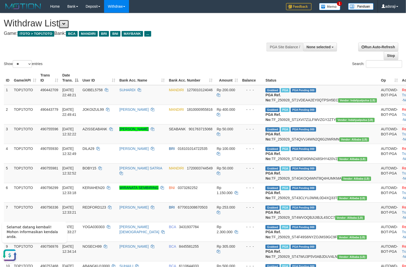
click at [66, 23] on span at bounding box center [64, 24] width 4 height 4
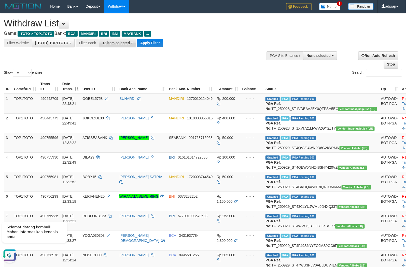
click at [129, 41] on span "12 item selected" at bounding box center [115, 43] width 27 height 4
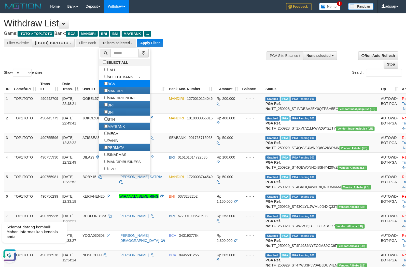
click at [120, 85] on label "BCA" at bounding box center [109, 83] width 21 height 7
select select "*******"
click at [148, 42] on button "Apply Filter" at bounding box center [150, 43] width 26 height 8
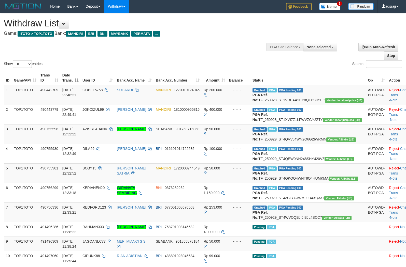
select select
select select "**"
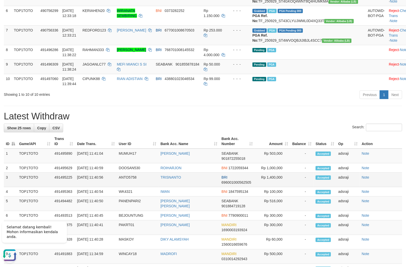
scroll to position [226, 0]
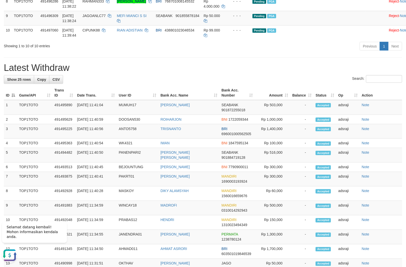
click at [273, 73] on h1 "Latest Withdraw" at bounding box center [203, 68] width 398 height 10
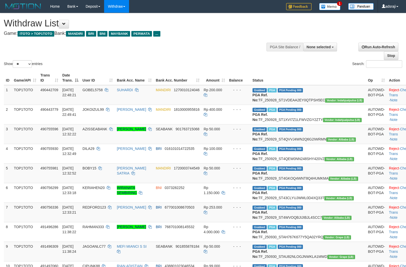
select select
select select "**"
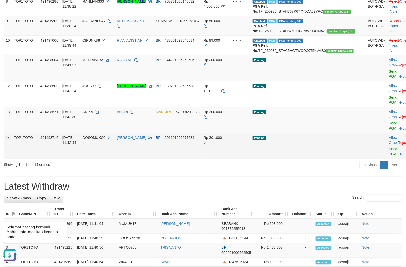
click at [284, 159] on td "Pending" at bounding box center [308, 146] width 116 height 26
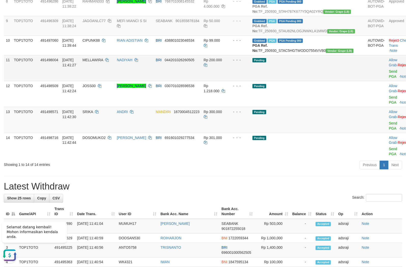
click at [387, 81] on td "Allow Grab · Reject Send PGA · Note" at bounding box center [399, 68] width 25 height 26
click at [389, 79] on link "Send PGA" at bounding box center [393, 73] width 8 height 9
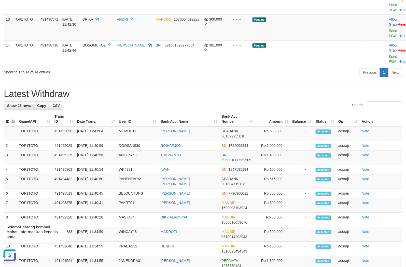
scroll to position [307, 0]
click at [389, 38] on link "Send PGA" at bounding box center [393, 33] width 8 height 9
click at [389, 64] on link "Send PGA" at bounding box center [393, 59] width 8 height 9
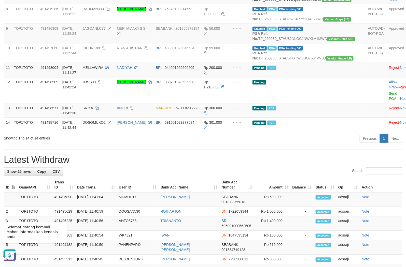
scroll to position [211, 0]
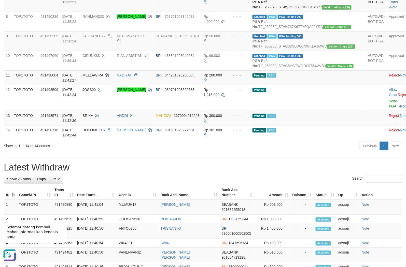
click at [279, 173] on h1 "Latest Withdraw" at bounding box center [203, 168] width 398 height 10
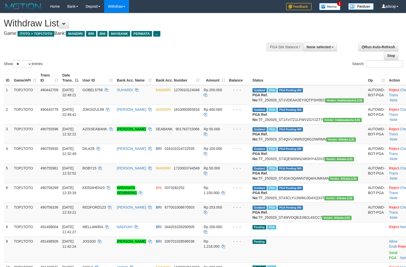
select select
select select "**"
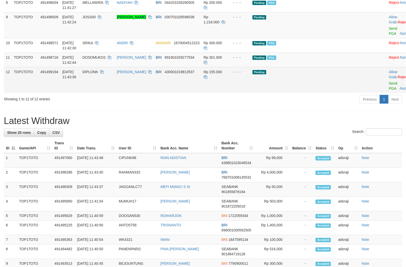
scroll to position [211, 0]
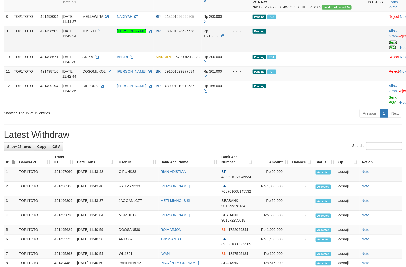
click at [389, 50] on link "Send PGA" at bounding box center [393, 44] width 8 height 9
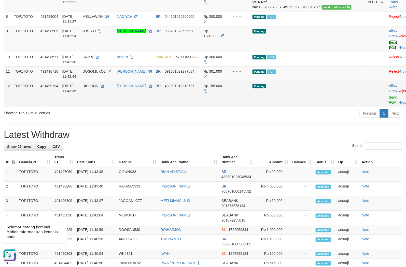
scroll to position [0, 0]
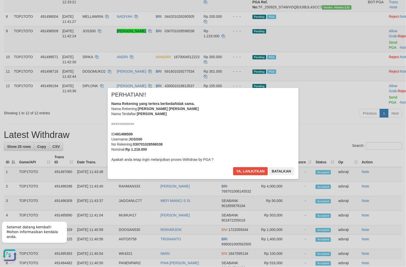
click at [375, 136] on div "× PERHATIAN!! Nama Rekening yang tertera berbeda/tidak sama. Nama Rekening: [PE…" at bounding box center [203, 133] width 406 height 111
drag, startPoint x: 249, startPoint y: 170, endPoint x: 334, endPoint y: 166, distance: 85.6
click at [249, 169] on button "Ya, lanjutkan" at bounding box center [250, 171] width 35 height 8
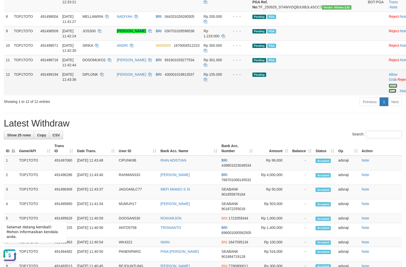
click at [389, 93] on link "Send PGA" at bounding box center [393, 88] width 8 height 9
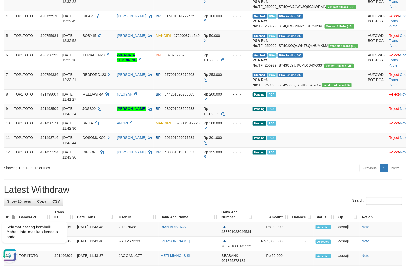
scroll to position [126, 0]
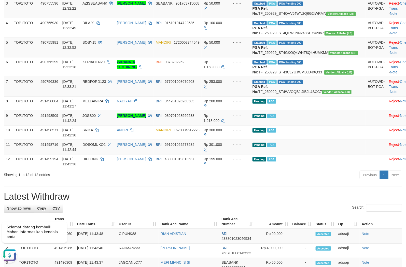
click at [337, 181] on div "Previous 1 Next" at bounding box center [287, 176] width 229 height 11
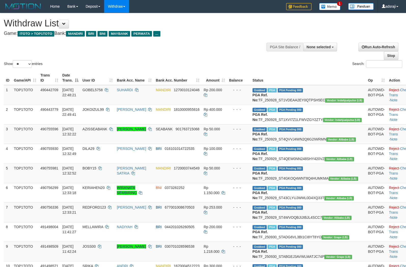
select select
select select "**"
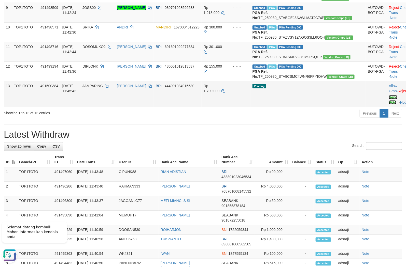
click at [389, 105] on link "Send PGA" at bounding box center [393, 99] width 8 height 9
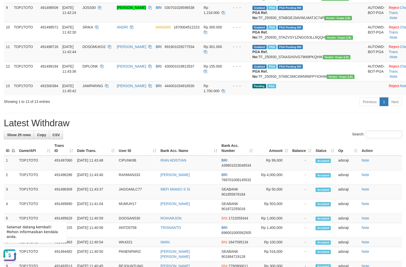
click at [252, 156] on th "Bank Acc. Number" at bounding box center [236, 148] width 35 height 15
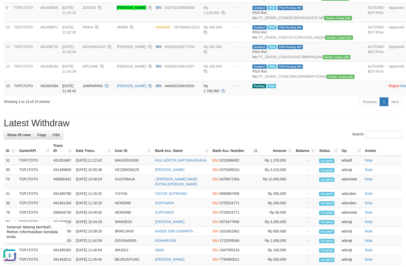
click at [307, 172] on div "**********" at bounding box center [203, 102] width 406 height 657
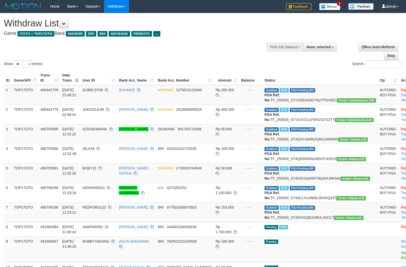
select select
select select "**"
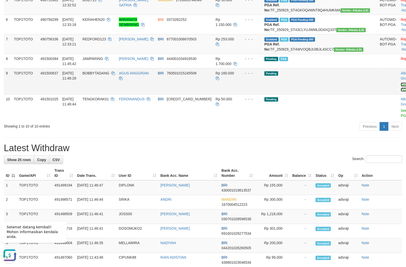
click at [401, 92] on link "Send PGA" at bounding box center [405, 87] width 8 height 9
click at [401, 118] on link "Send PGA" at bounding box center [405, 113] width 8 height 9
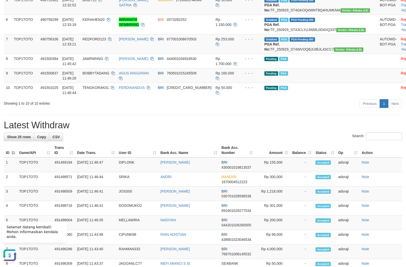
click at [231, 110] on div "Previous 1 Next" at bounding box center [287, 104] width 229 height 11
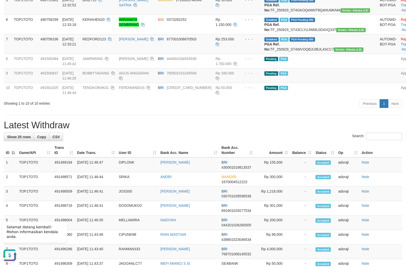
click at [260, 131] on h1 "Latest Withdraw" at bounding box center [203, 125] width 398 height 10
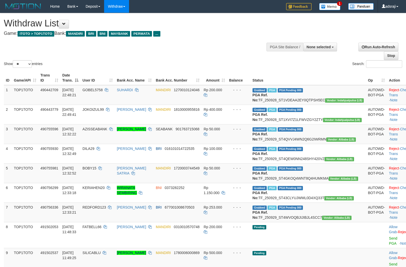
select select
select select "**"
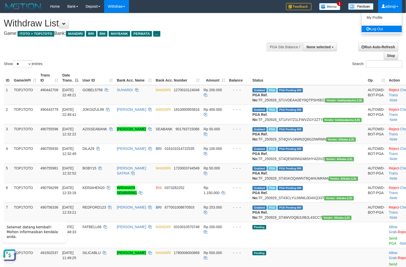
click at [379, 25] on ul "My Profile Log Out" at bounding box center [381, 23] width 41 height 21
click at [384, 26] on link "Log Out" at bounding box center [382, 29] width 40 height 7
